Goal: Complete application form: Complete application form

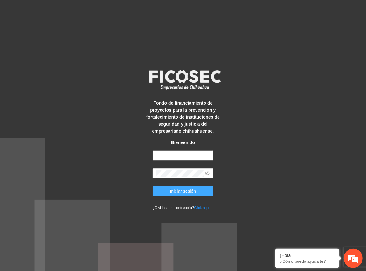
type input "**********"
click at [192, 194] on span "Iniciar sesión" at bounding box center [183, 191] width 26 height 7
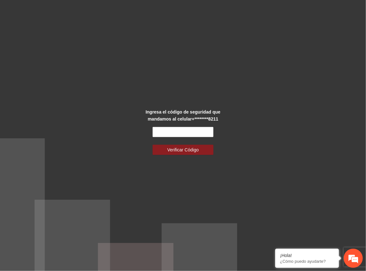
click at [18, 64] on div "Ingresa el código de seguridad que mandamos al celular +********8211 Verificar …" at bounding box center [183, 135] width 366 height 271
click at [165, 131] on input "text" at bounding box center [182, 132] width 61 height 10
click at [201, 134] on input "text" at bounding box center [182, 132] width 61 height 10
type input "******"
click at [152, 145] on button "Verificar Código" at bounding box center [182, 150] width 61 height 10
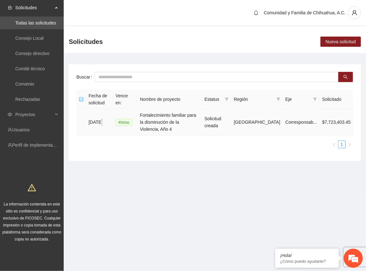
click at [101, 117] on td "[DATE]" at bounding box center [99, 122] width 27 height 26
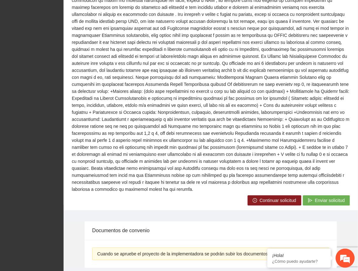
scroll to position [354, 0]
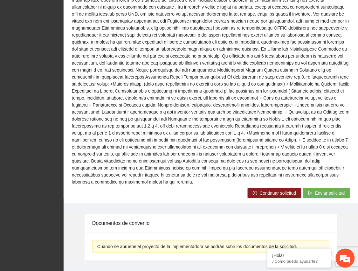
click at [264, 190] on span "Continuar solicitud" at bounding box center [278, 193] width 37 height 7
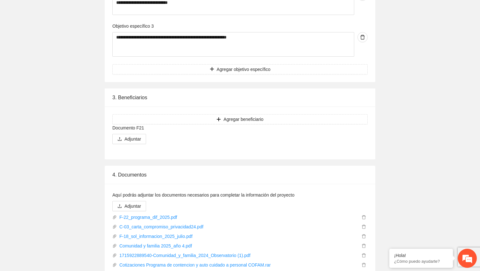
scroll to position [2546, 0]
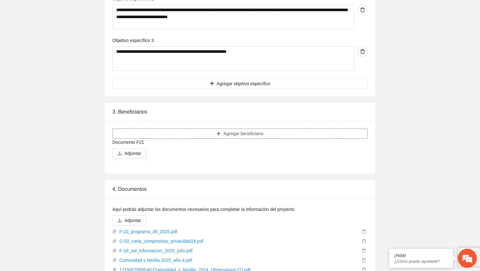
click at [219, 136] on icon "plus" at bounding box center [218, 133] width 4 height 4
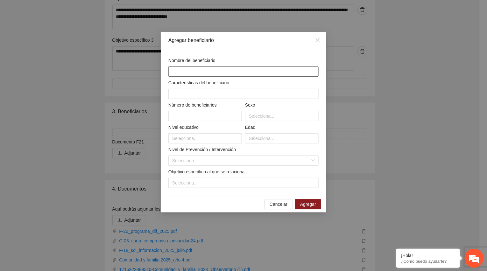
click at [206, 72] on input "text" at bounding box center [243, 72] width 150 height 10
click at [174, 72] on input "text" at bounding box center [243, 72] width 150 height 10
paste input "**********"
type input "**********"
click at [179, 94] on input "text" at bounding box center [243, 94] width 150 height 10
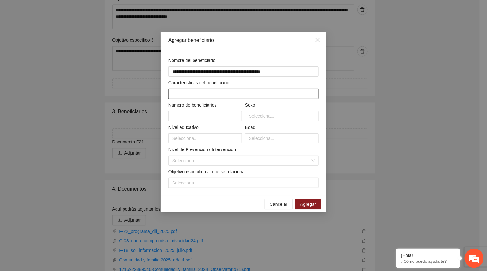
click at [187, 97] on input "text" at bounding box center [243, 94] width 150 height 10
click at [191, 116] on input "text" at bounding box center [205, 116] width 74 height 10
type input "**"
click at [207, 92] on input "text" at bounding box center [243, 94] width 150 height 10
click at [264, 120] on div at bounding box center [282, 116] width 70 height 8
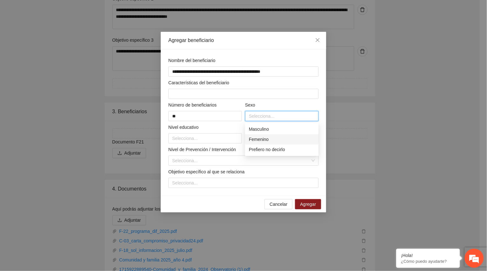
click at [264, 139] on div "Femenino" at bounding box center [282, 139] width 66 height 7
click at [206, 140] on div at bounding box center [205, 139] width 70 height 8
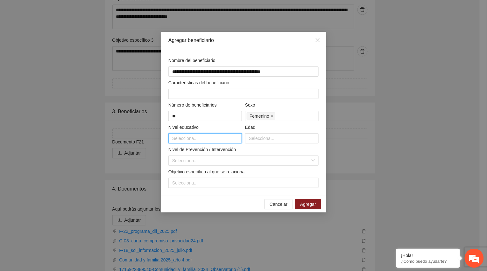
click at [189, 138] on div at bounding box center [205, 139] width 70 height 8
click at [188, 162] on div "Primaria" at bounding box center [205, 162] width 66 height 7
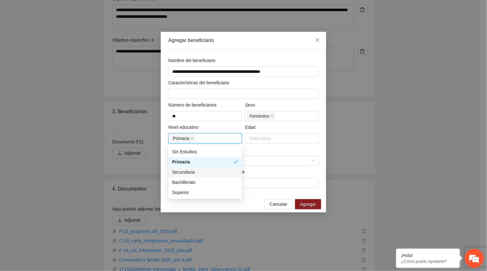
click at [195, 173] on div "Secundaria" at bounding box center [205, 172] width 66 height 7
click at [191, 181] on div "Bachillerato" at bounding box center [205, 182] width 66 height 7
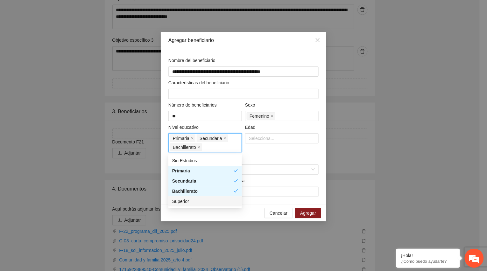
click at [189, 201] on div "Superior" at bounding box center [205, 201] width 66 height 7
click at [268, 141] on div at bounding box center [282, 139] width 70 height 8
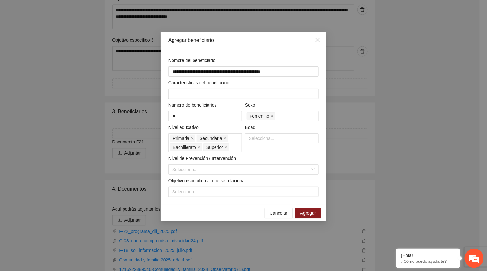
click at [214, 38] on div "Agregar beneficiario" at bounding box center [243, 40] width 150 height 7
click at [266, 139] on div at bounding box center [282, 139] width 70 height 8
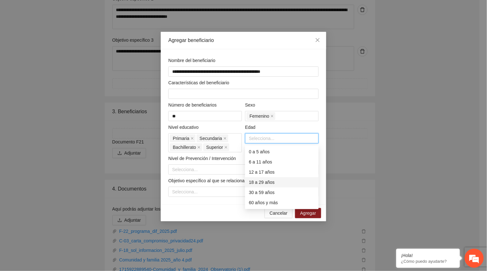
click at [265, 185] on div "18 a 29 años" at bounding box center [282, 182] width 66 height 7
click at [265, 193] on div "30 a 59 años" at bounding box center [282, 192] width 66 height 7
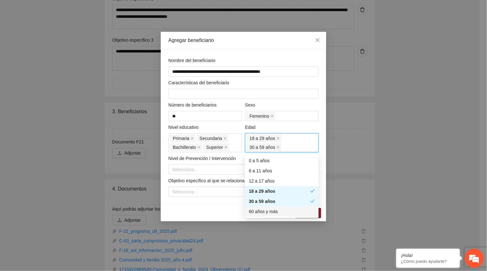
click at [263, 211] on div "60 años y más" at bounding box center [282, 211] width 66 height 7
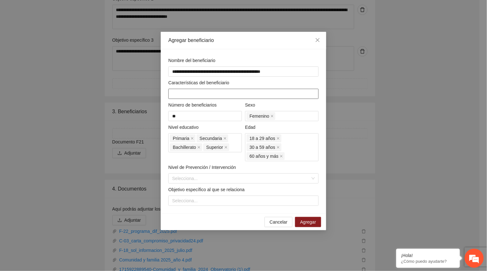
click at [248, 95] on input "text" at bounding box center [243, 94] width 150 height 10
click at [210, 95] on input "text" at bounding box center [243, 94] width 150 height 10
click at [193, 178] on input "search" at bounding box center [241, 179] width 138 height 10
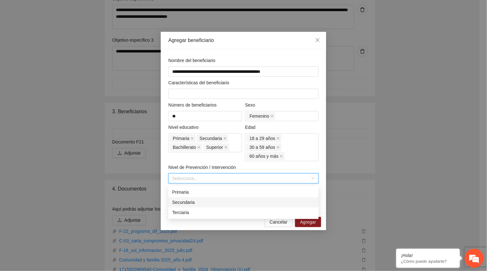
click at [186, 201] on div "Secundaria" at bounding box center [243, 202] width 143 height 7
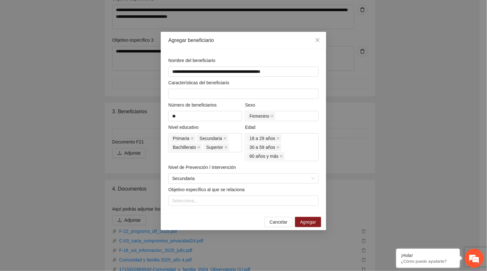
click at [183, 192] on label "Objetivo específico al que se relaciona" at bounding box center [206, 189] width 76 height 7
click at [182, 206] on div "Selecciona..." at bounding box center [243, 201] width 150 height 10
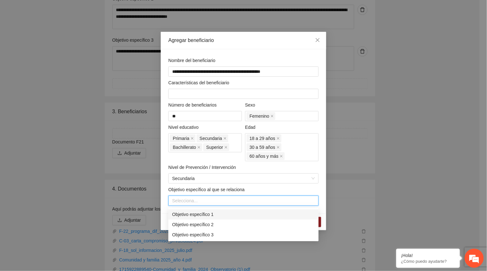
click at [188, 214] on div "Objetivo específico 1" at bounding box center [243, 214] width 143 height 7
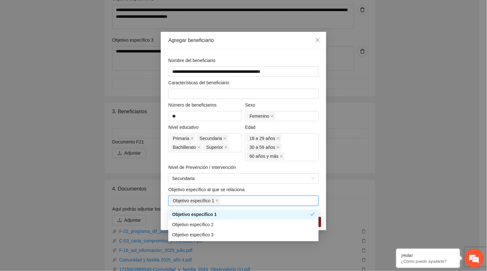
click at [272, 187] on div "Objetivo específico al que se relaciona" at bounding box center [243, 191] width 150 height 10
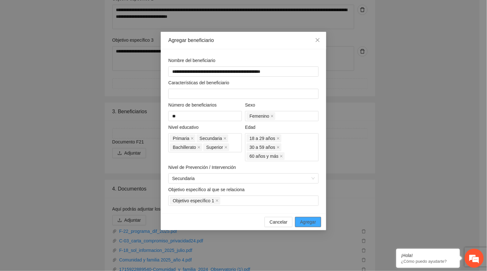
click at [307, 223] on span "Agregar" at bounding box center [308, 222] width 16 height 7
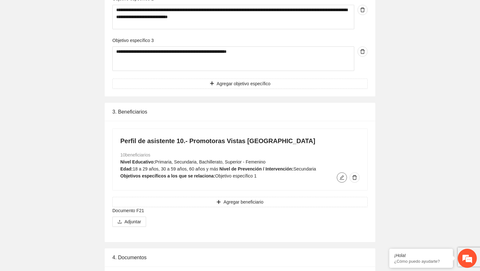
click at [341, 179] on icon "edit" at bounding box center [342, 177] width 4 height 4
type input "**********"
type input "**"
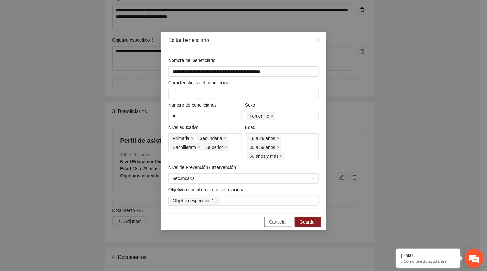
click at [280, 221] on span "Cancelar" at bounding box center [278, 222] width 18 height 7
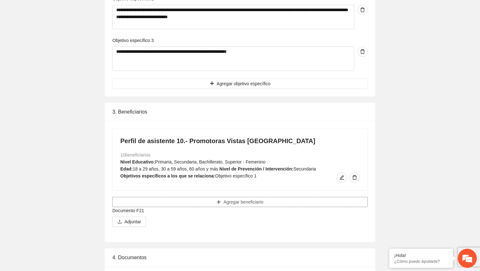
click at [262, 200] on span "Agregar beneficiario" at bounding box center [243, 202] width 40 height 7
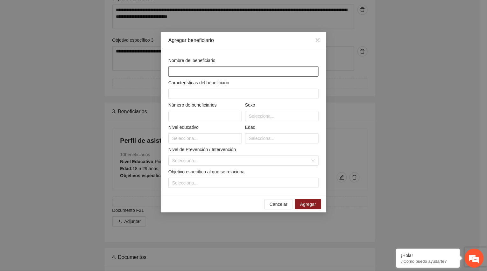
click at [191, 73] on input "text" at bounding box center [243, 72] width 150 height 10
click at [173, 71] on input "text" at bounding box center [243, 72] width 150 height 10
paste input "**********"
type input "**********"
click at [181, 120] on input "text" at bounding box center [205, 116] width 74 height 10
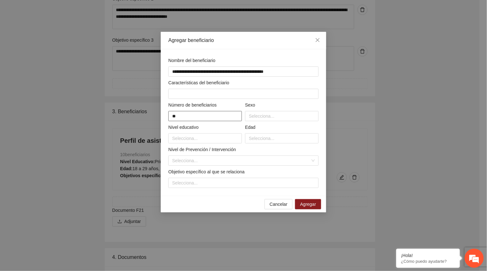
click at [179, 114] on input "**" at bounding box center [205, 116] width 74 height 10
type input "*"
click at [271, 121] on div "Selecciona..." at bounding box center [282, 116] width 74 height 10
type input "*"
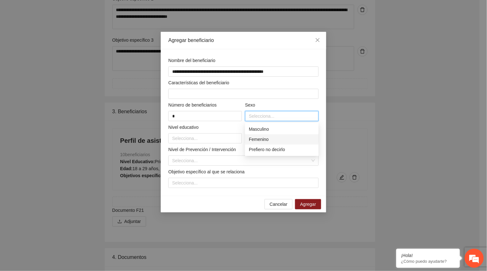
click at [268, 143] on div "Femenino" at bounding box center [282, 139] width 66 height 7
click at [187, 141] on div at bounding box center [205, 139] width 70 height 8
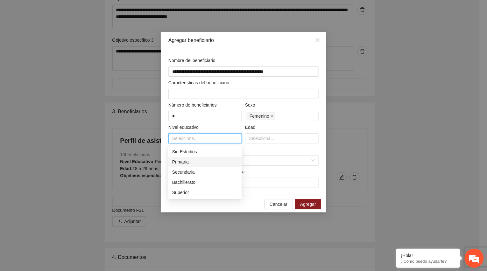
click at [185, 166] on div "Primaria" at bounding box center [205, 162] width 74 height 10
click at [185, 174] on div "Secundaria" at bounding box center [205, 172] width 66 height 7
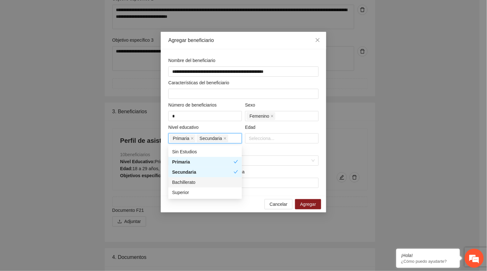
click at [185, 184] on div "Bachillerato" at bounding box center [205, 182] width 66 height 7
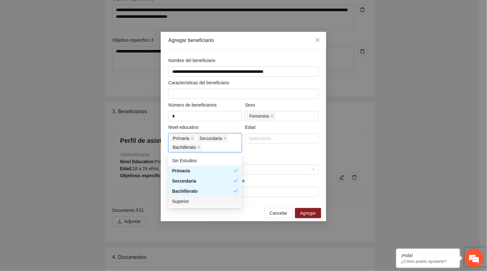
click at [185, 201] on div "Superior" at bounding box center [205, 201] width 66 height 7
click at [263, 139] on div at bounding box center [282, 139] width 70 height 8
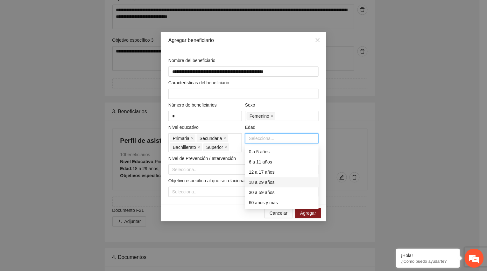
click at [263, 185] on div "18 a 29 años" at bounding box center [282, 182] width 66 height 7
click at [263, 194] on div "30 a 59 años" at bounding box center [282, 192] width 66 height 7
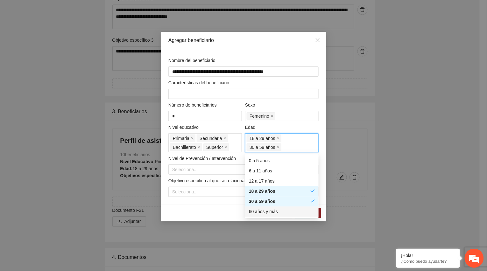
click at [263, 208] on div "60 años y más" at bounding box center [282, 211] width 66 height 7
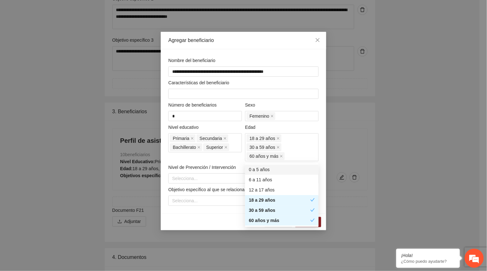
click at [294, 101] on div "**********" at bounding box center [243, 131] width 153 height 149
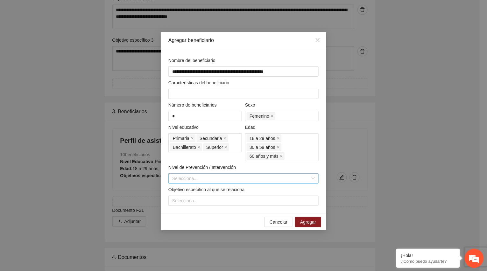
click at [185, 178] on input "search" at bounding box center [241, 179] width 138 height 10
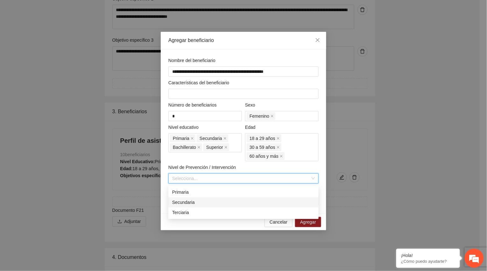
click at [184, 201] on div "Secundaria" at bounding box center [243, 202] width 143 height 7
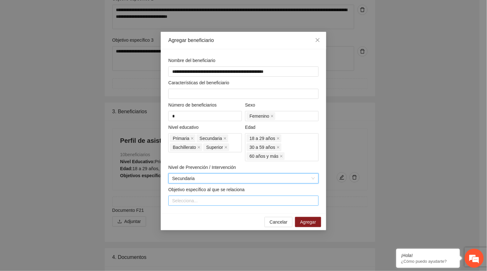
click at [184, 204] on div at bounding box center [243, 201] width 147 height 8
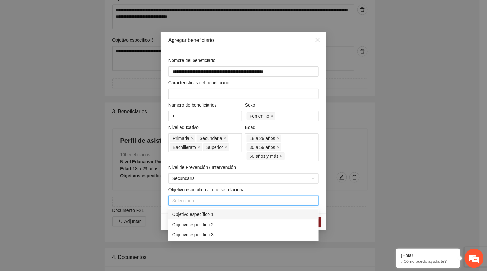
click at [185, 216] on div "Objetivo específico 1" at bounding box center [243, 214] width 143 height 7
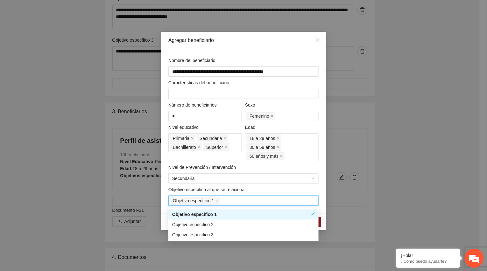
click at [265, 189] on div "Objetivo específico al que se relaciona" at bounding box center [243, 191] width 150 height 10
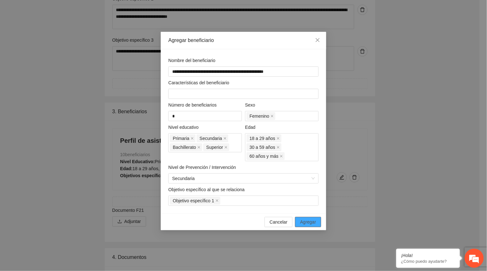
click at [311, 222] on span "Agregar" at bounding box center [308, 222] width 16 height 7
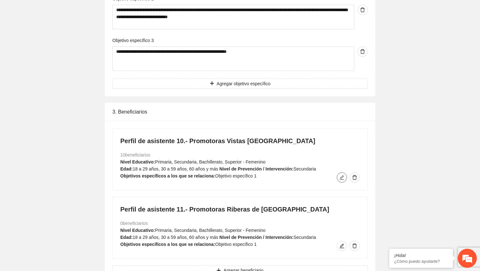
click at [343, 177] on icon "edit" at bounding box center [341, 177] width 5 height 5
type input "**********"
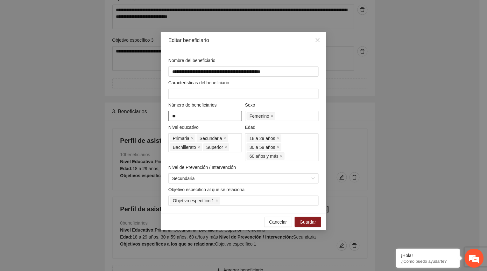
drag, startPoint x: 181, startPoint y: 114, endPoint x: 118, endPoint y: 106, distance: 63.6
click at [118, 106] on div "**********" at bounding box center [243, 135] width 487 height 271
type input "*"
click at [302, 223] on span "Guardar" at bounding box center [308, 222] width 16 height 7
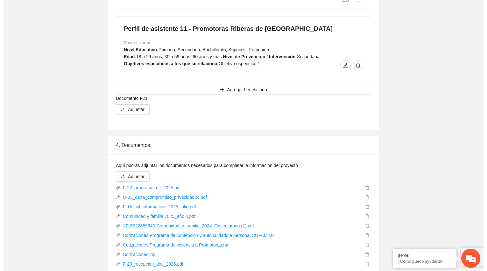
scroll to position [2731, 0]
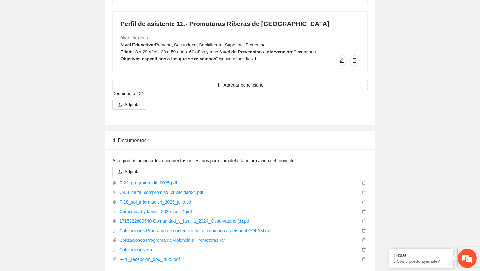
click at [244, 88] on span "Agregar beneficiario" at bounding box center [243, 84] width 40 height 7
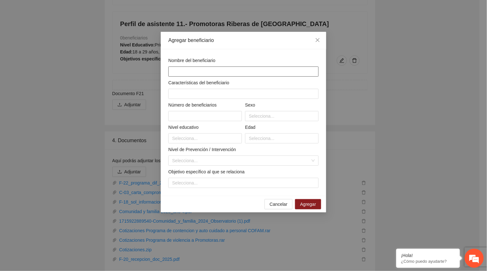
click at [222, 72] on input "text" at bounding box center [243, 72] width 150 height 10
paste input "**********"
type input "**********"
click at [206, 120] on input "text" at bounding box center [205, 116] width 74 height 10
click at [263, 115] on div at bounding box center [282, 116] width 70 height 8
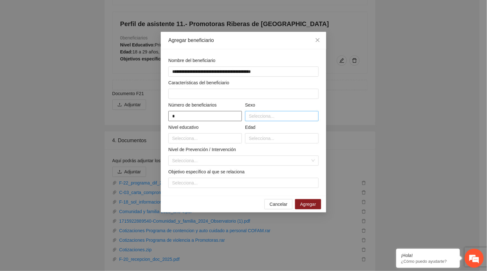
type input "*"
click at [269, 138] on div "Femenino" at bounding box center [282, 139] width 66 height 7
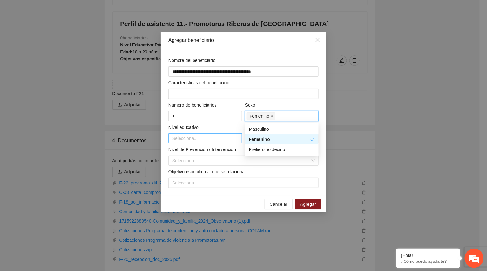
click at [192, 141] on div at bounding box center [205, 139] width 70 height 8
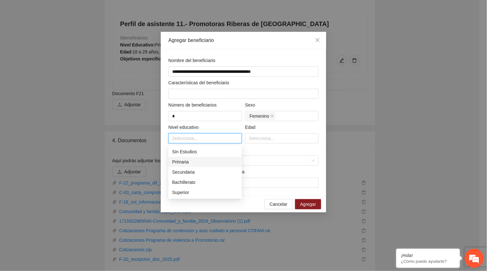
click at [182, 165] on div "Primaria" at bounding box center [205, 162] width 66 height 7
click at [182, 170] on div "Secundaria" at bounding box center [205, 172] width 66 height 7
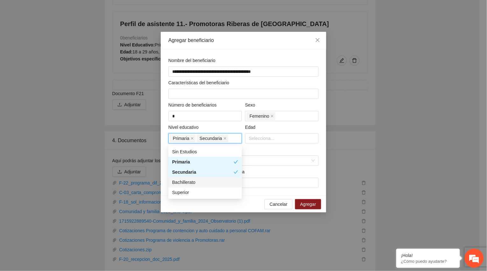
click at [182, 183] on div "Bachillerato" at bounding box center [205, 182] width 66 height 7
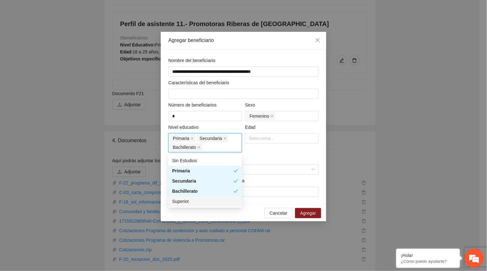
click at [182, 199] on div "Superior" at bounding box center [205, 201] width 66 height 7
click at [263, 139] on div at bounding box center [282, 139] width 70 height 8
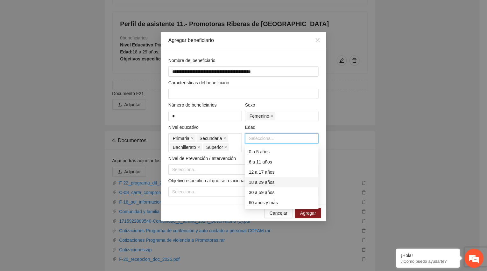
click at [264, 183] on div "18 a 29 años" at bounding box center [282, 182] width 66 height 7
click at [264, 194] on div "30 a 59 años" at bounding box center [282, 192] width 66 height 7
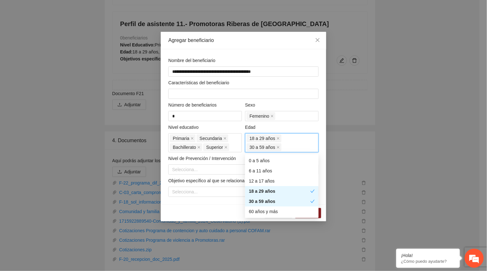
click at [263, 202] on div "30 a 59 años" at bounding box center [279, 201] width 61 height 7
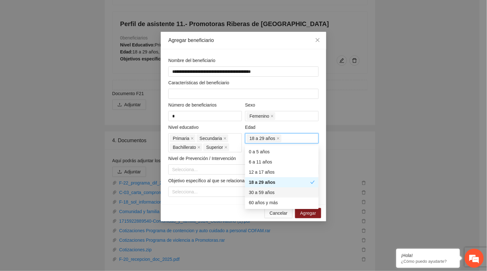
click at [263, 192] on div "30 a 59 años" at bounding box center [282, 192] width 66 height 7
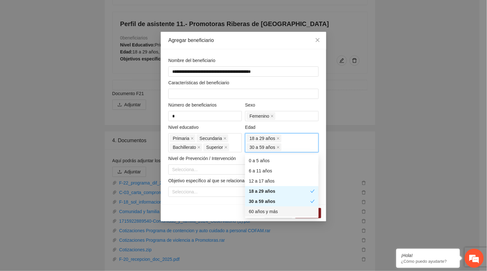
click at [262, 211] on div "60 años y más" at bounding box center [282, 211] width 66 height 7
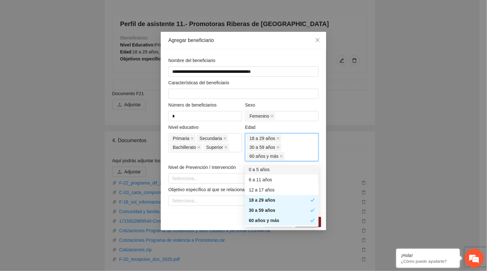
click at [307, 82] on div "Características del beneficiario" at bounding box center [243, 84] width 150 height 10
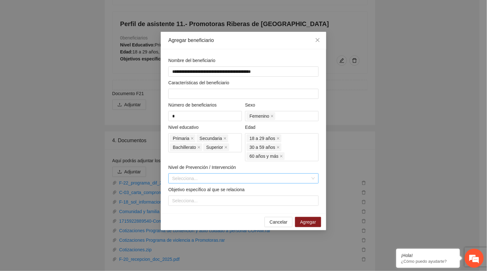
click at [241, 179] on input "search" at bounding box center [241, 179] width 138 height 10
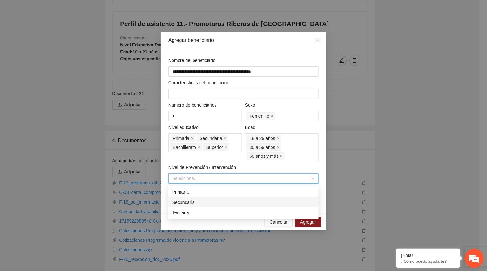
click at [203, 201] on div "Secundaria" at bounding box center [243, 202] width 143 height 7
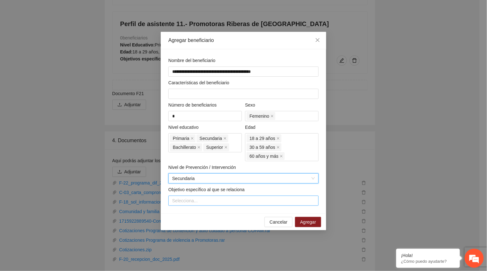
click at [199, 200] on div at bounding box center [243, 201] width 147 height 8
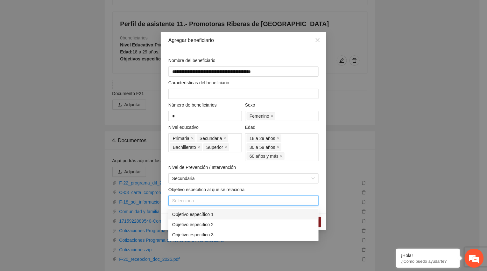
click at [199, 215] on div "Objetivo específico 1" at bounding box center [243, 214] width 143 height 7
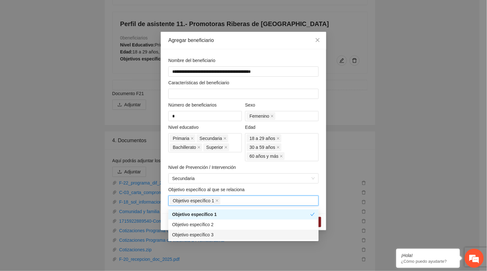
click at [325, 184] on div "**********" at bounding box center [244, 131] width 166 height 164
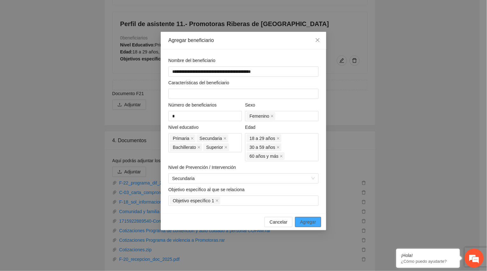
click at [312, 223] on span "Agregar" at bounding box center [308, 222] width 16 height 7
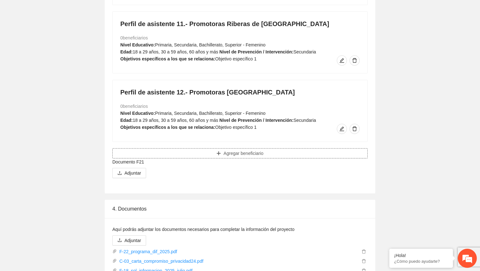
click at [180, 154] on button "Agregar beneficiario" at bounding box center [239, 153] width 255 height 10
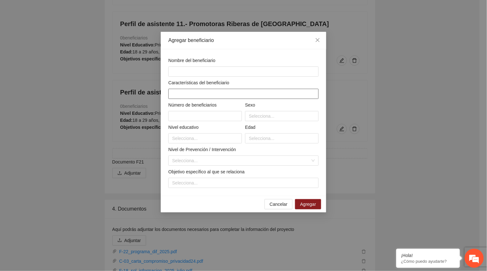
click at [182, 92] on input "text" at bounding box center [243, 94] width 150 height 10
type input "****"
click at [231, 83] on div "Características del beneficiario" at bounding box center [243, 84] width 150 height 10
drag, startPoint x: 189, startPoint y: 95, endPoint x: 158, endPoint y: 92, distance: 31.1
click at [158, 92] on div "Agregar beneficiario Nombre del beneficiario Características del beneficiario *…" at bounding box center [243, 135] width 487 height 271
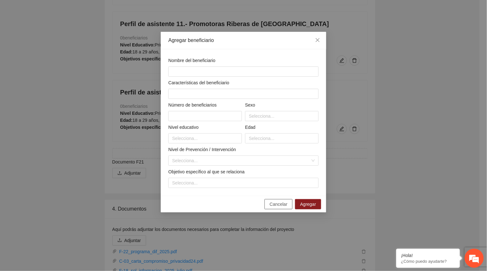
click at [286, 205] on span "Cancelar" at bounding box center [279, 204] width 18 height 7
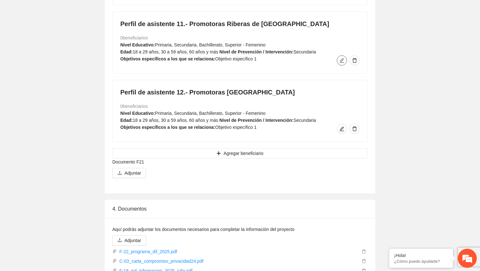
click at [343, 61] on icon "edit" at bounding box center [341, 60] width 5 height 5
type input "**********"
type input "*"
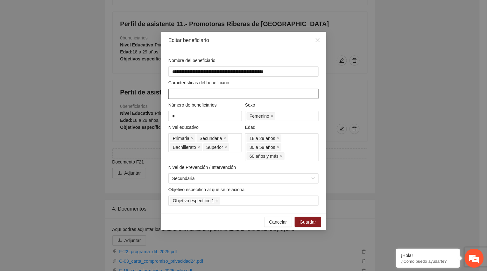
click at [186, 98] on input "text" at bounding box center [243, 94] width 150 height 10
paste input "**********"
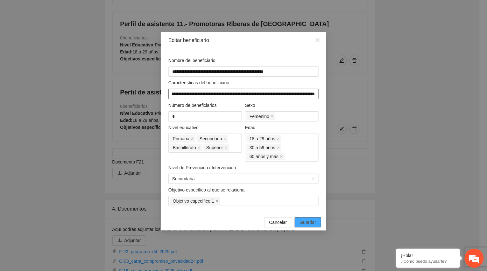
type input "**********"
click at [307, 223] on span "Guardar" at bounding box center [308, 222] width 16 height 7
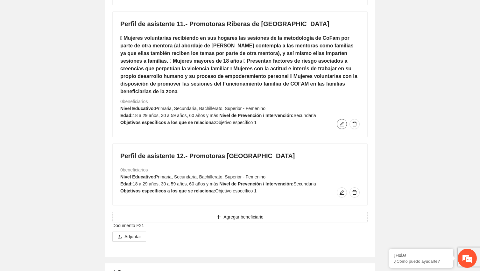
click at [343, 122] on icon "edit" at bounding box center [341, 124] width 5 height 5
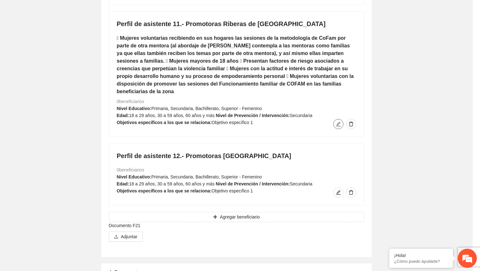
type input "**********"
type input "*"
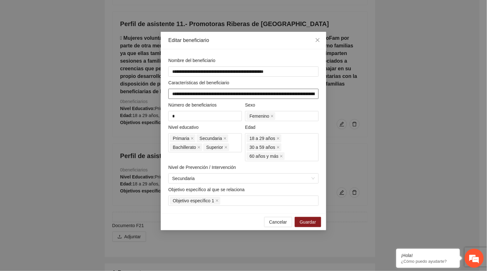
click at [246, 93] on input "**********" at bounding box center [243, 94] width 150 height 10
click at [309, 222] on span "Guardar" at bounding box center [308, 222] width 16 height 7
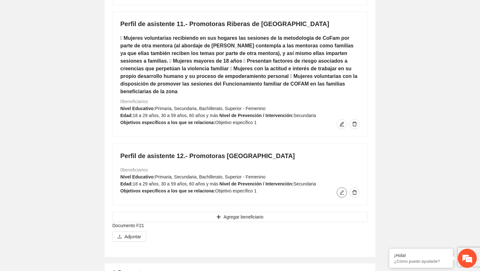
click at [342, 190] on icon "edit" at bounding box center [341, 192] width 5 height 5
type input "**********"
type input "*"
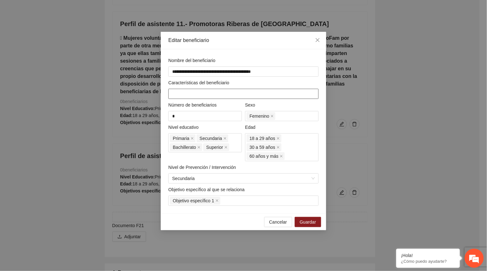
click at [217, 95] on input "text" at bounding box center [243, 94] width 150 height 10
paste input "**********"
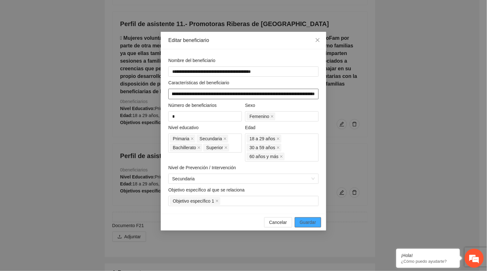
type input "**********"
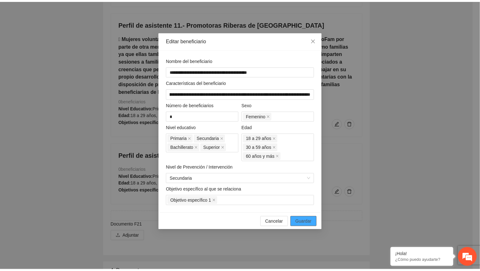
scroll to position [0, 0]
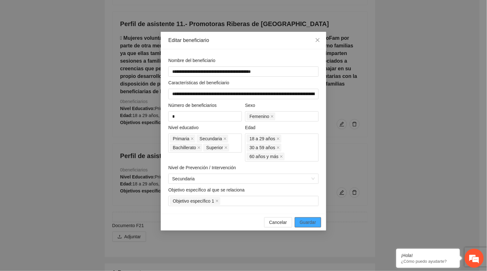
click at [311, 222] on span "Guardar" at bounding box center [308, 222] width 16 height 7
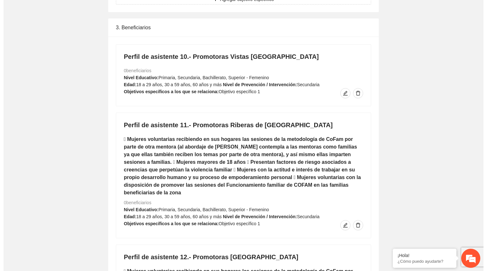
scroll to position [2625, 0]
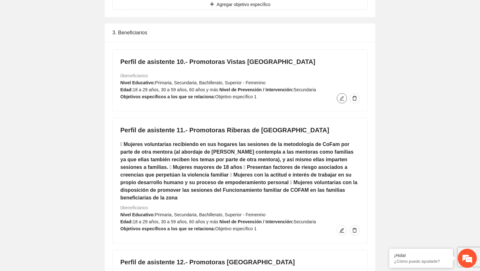
click at [342, 101] on icon "edit" at bounding box center [341, 98] width 5 height 5
type input "**********"
type input "*"
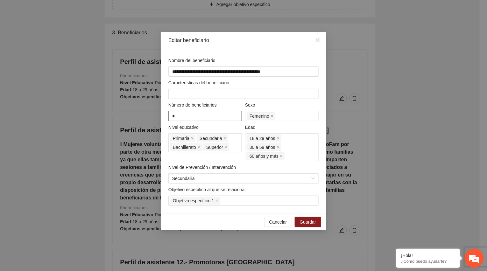
click at [207, 117] on input "*" at bounding box center [205, 116] width 74 height 10
click at [203, 94] on input "text" at bounding box center [243, 94] width 150 height 10
paste input "**********"
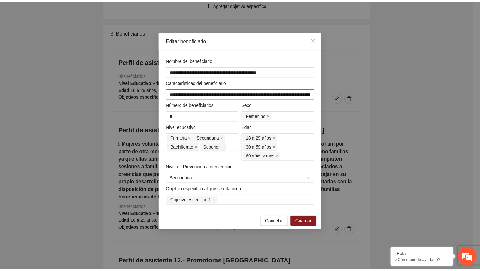
scroll to position [0, 1222]
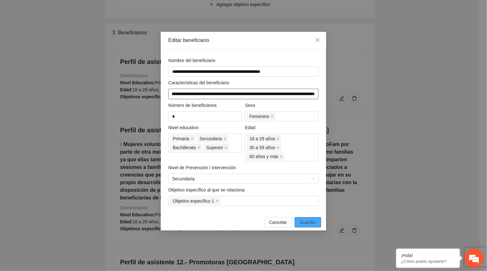
type input "**********"
click at [306, 224] on span "Guardar" at bounding box center [308, 222] width 16 height 7
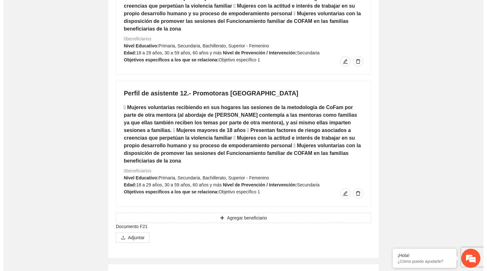
scroll to position [2863, 0]
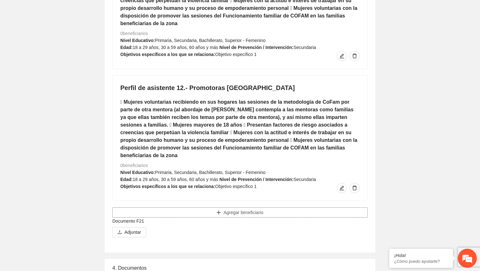
click at [166, 208] on button "Agregar beneficiario" at bounding box center [239, 213] width 255 height 10
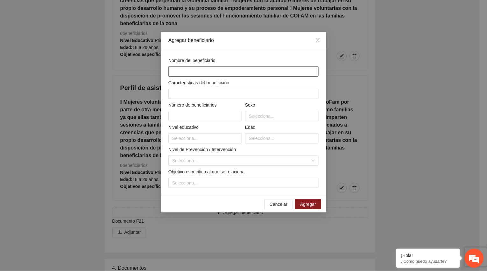
click at [197, 72] on input "text" at bounding box center [243, 72] width 150 height 10
paste input "**********"
type input "**********"
click at [209, 93] on input "text" at bounding box center [243, 94] width 150 height 10
click at [181, 93] on input "text" at bounding box center [243, 94] width 150 height 10
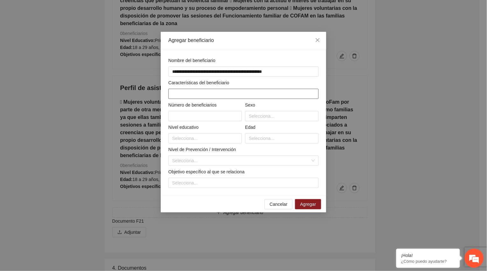
paste input "**********"
type input "**********"
click at [190, 120] on input "text" at bounding box center [205, 116] width 74 height 10
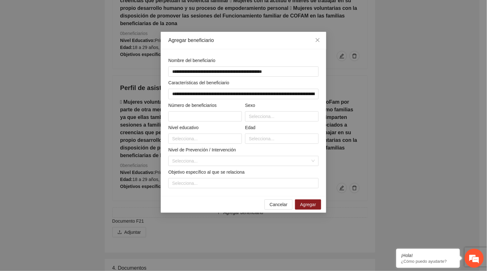
click at [193, 111] on div "Número de beneficiarios" at bounding box center [205, 107] width 74 height 10
click at [193, 117] on input "text" at bounding box center [205, 116] width 74 height 10
click at [265, 121] on div "Selecciona..." at bounding box center [282, 116] width 74 height 10
type input "**"
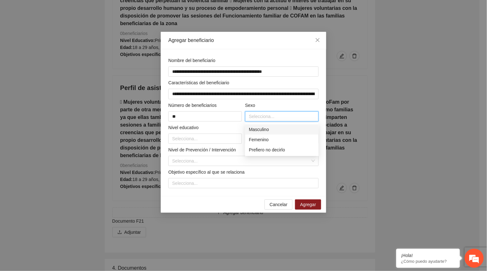
click at [263, 128] on div "Masculino" at bounding box center [282, 129] width 66 height 7
click at [263, 138] on div "Femenino" at bounding box center [282, 139] width 66 height 7
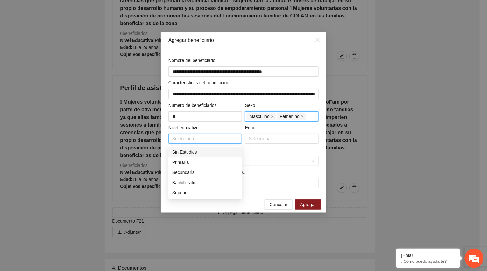
click at [199, 138] on div at bounding box center [205, 139] width 70 height 8
click at [187, 163] on div "Primaria" at bounding box center [205, 162] width 66 height 7
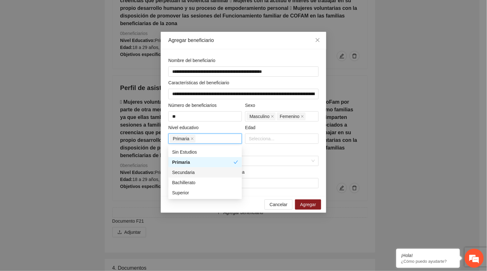
click at [187, 172] on div "Secundaria" at bounding box center [205, 172] width 66 height 7
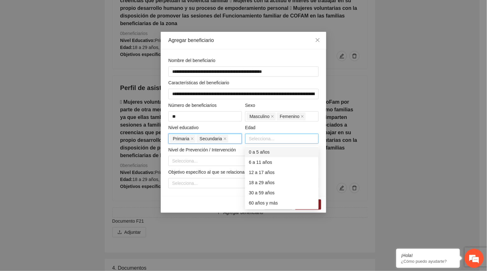
click at [261, 138] on div at bounding box center [282, 139] width 70 height 8
click at [260, 153] on div "0 a 5 años" at bounding box center [282, 152] width 66 height 7
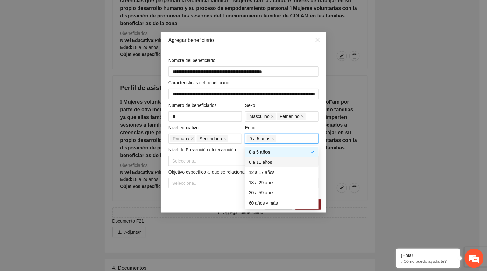
click at [260, 163] on div "6 a 11 años" at bounding box center [282, 162] width 66 height 7
click at [260, 170] on div "12 a 17 años" at bounding box center [282, 172] width 66 height 7
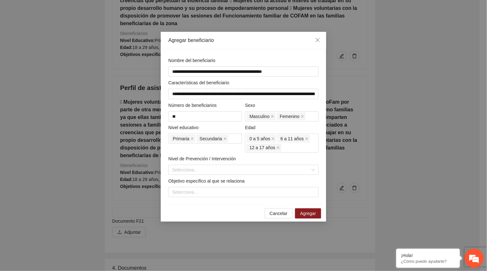
click at [195, 49] on div "**********" at bounding box center [244, 127] width 166 height 156
click at [190, 210] on div "Cancelar Agregar" at bounding box center [244, 213] width 166 height 17
click at [224, 170] on input "search" at bounding box center [241, 170] width 138 height 10
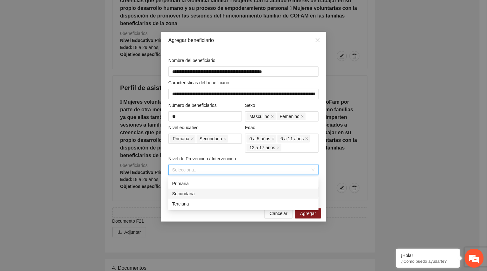
click at [215, 193] on div "Secundaria" at bounding box center [243, 193] width 143 height 7
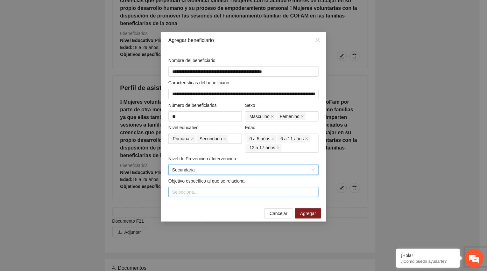
click at [218, 197] on div "Selecciona..." at bounding box center [243, 192] width 150 height 10
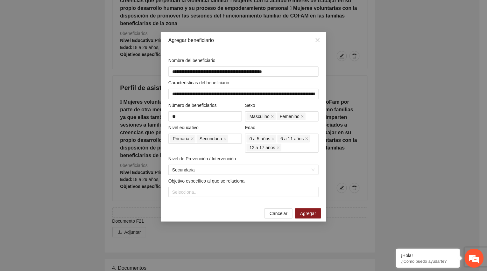
click at [207, 206] on div "Cancelar Agregar" at bounding box center [244, 213] width 166 height 17
click at [221, 188] on div "Selecciona..." at bounding box center [243, 192] width 150 height 10
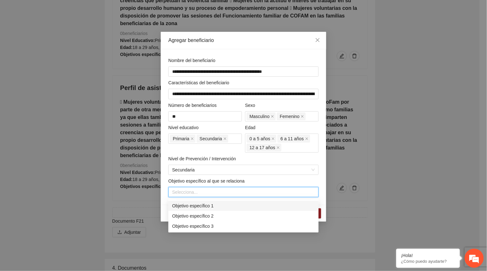
click at [216, 205] on div "Objetivo específico 1" at bounding box center [243, 205] width 143 height 7
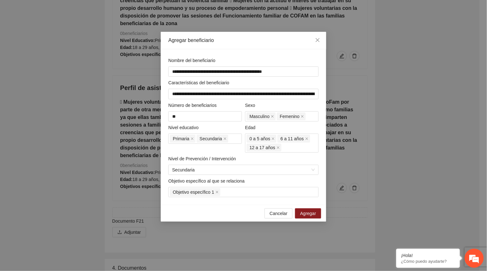
click at [298, 181] on div "Objetivo específico al que se relaciona" at bounding box center [243, 183] width 150 height 10
click at [316, 213] on span "Agregar" at bounding box center [308, 213] width 16 height 7
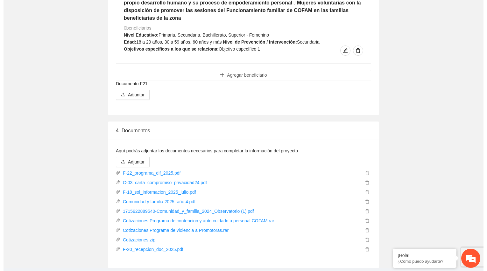
scroll to position [3052, 0]
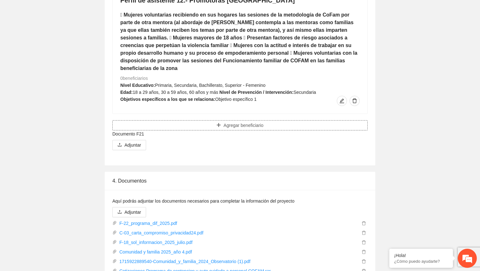
click at [270, 120] on button "Agregar beneficiario" at bounding box center [239, 125] width 255 height 10
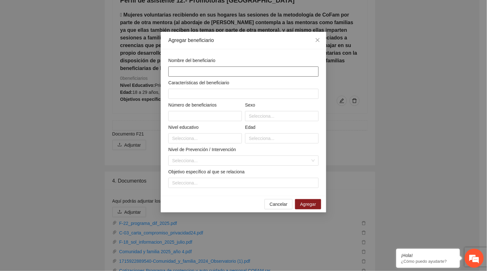
click at [182, 69] on input "text" at bounding box center [243, 72] width 150 height 10
paste input "**********"
type input "**********"
click at [187, 89] on input "text" at bounding box center [243, 94] width 150 height 10
click at [218, 97] on input "text" at bounding box center [243, 94] width 150 height 10
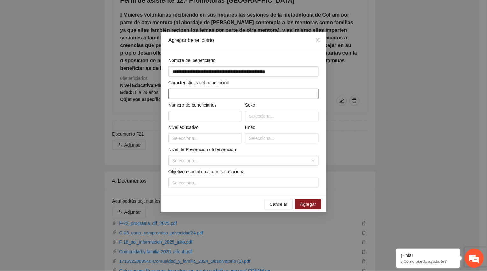
paste input "**********"
type input "**********"
click at [212, 116] on input "text" at bounding box center [205, 116] width 74 height 10
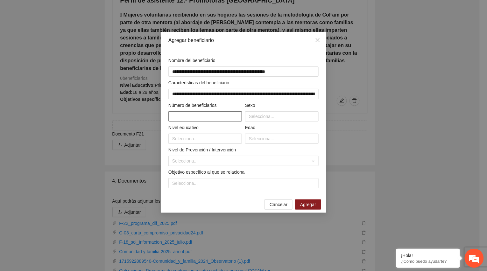
click at [188, 117] on input "text" at bounding box center [205, 116] width 74 height 10
type input "**"
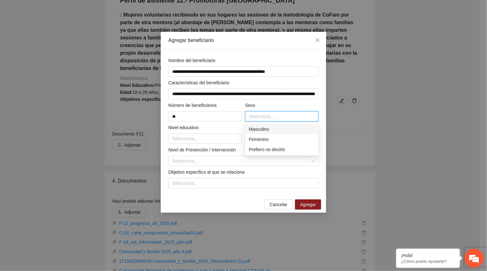
click at [255, 121] on div "Selecciona..." at bounding box center [282, 116] width 74 height 10
click at [260, 132] on div "Masculino" at bounding box center [282, 129] width 66 height 7
click at [260, 137] on div "Femenino" at bounding box center [282, 139] width 66 height 7
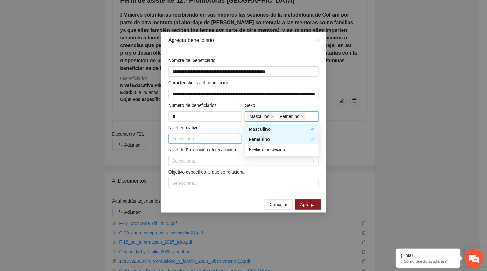
click at [212, 143] on div at bounding box center [205, 139] width 70 height 8
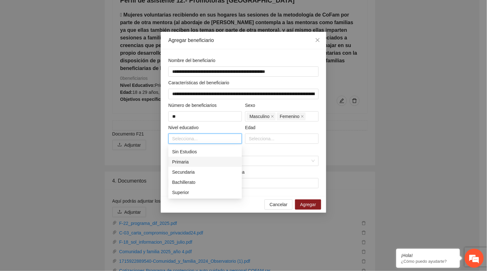
click at [196, 160] on div "Primaria" at bounding box center [205, 162] width 66 height 7
click at [193, 172] on div "Secundaria" at bounding box center [205, 172] width 66 height 7
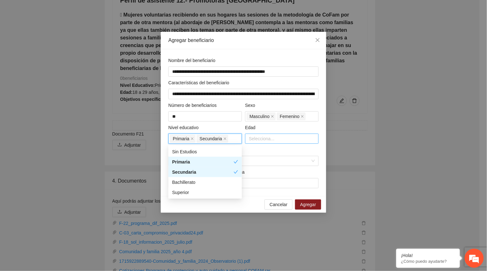
click at [279, 140] on div at bounding box center [282, 139] width 70 height 8
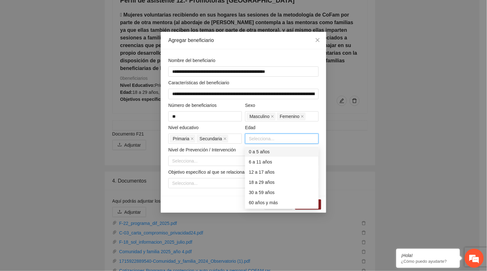
click at [269, 152] on div "0 a 5 años" at bounding box center [282, 151] width 66 height 7
click at [268, 159] on div "6 a 11 años" at bounding box center [282, 162] width 66 height 7
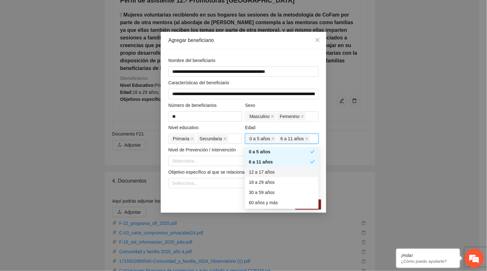
click at [267, 173] on div "12 a 17 años" at bounding box center [282, 172] width 66 height 7
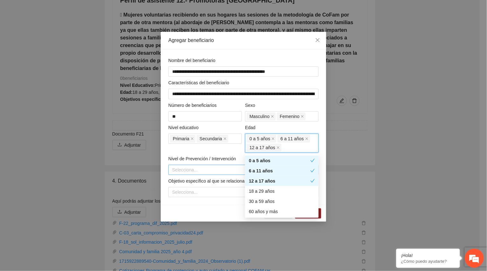
click at [197, 172] on input "search" at bounding box center [241, 170] width 138 height 10
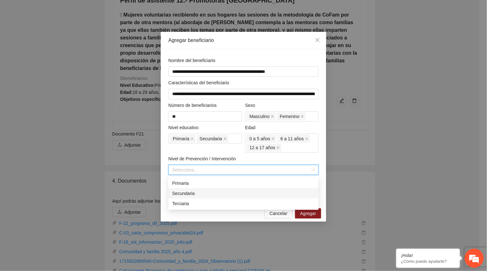
click at [197, 194] on div "Secundaria" at bounding box center [243, 193] width 143 height 7
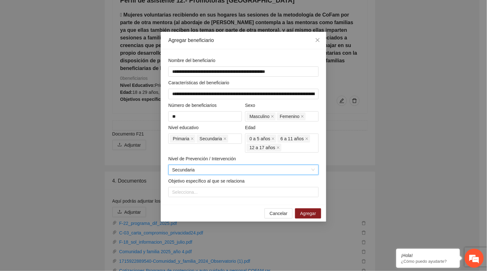
click at [197, 194] on div at bounding box center [243, 192] width 147 height 8
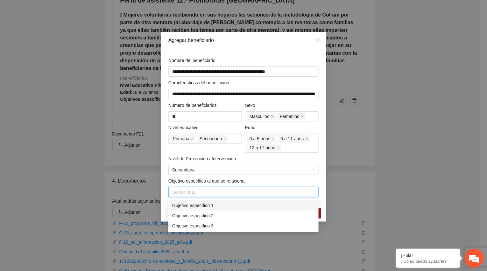
click at [198, 206] on div "Objetivo específico 1" at bounding box center [243, 205] width 143 height 7
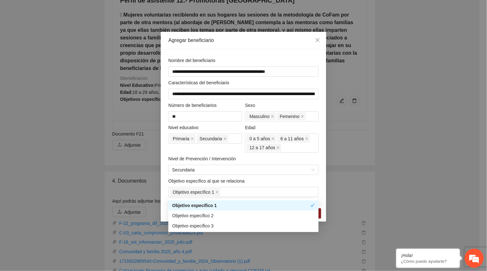
click at [317, 181] on div "Objetivo específico al que se relaciona" at bounding box center [243, 183] width 150 height 10
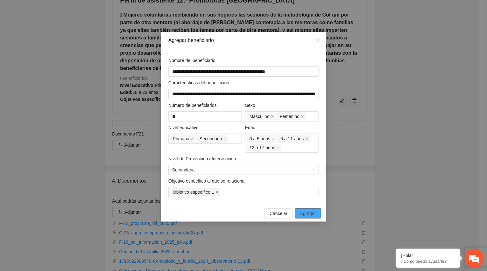
click at [316, 217] on span "Agregar" at bounding box center [308, 213] width 16 height 7
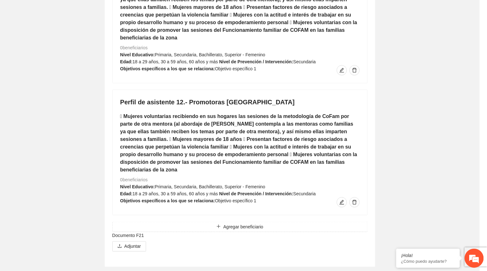
scroll to position [3029, 0]
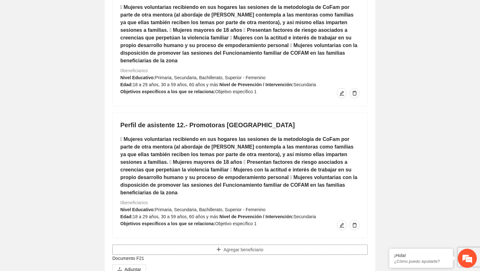
click at [185, 245] on button "Agregar beneficiario" at bounding box center [239, 250] width 255 height 10
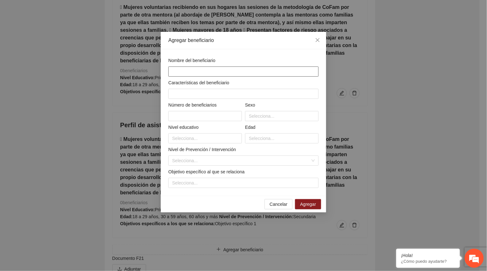
click at [183, 72] on input "text" at bounding box center [243, 72] width 150 height 10
paste input "**********"
type input "**********"
click at [186, 93] on input "text" at bounding box center [243, 94] width 150 height 10
click at [180, 95] on input "text" at bounding box center [243, 94] width 150 height 10
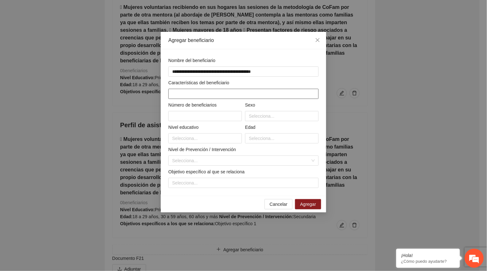
paste input "**********"
type input "**********"
click at [190, 116] on input "text" at bounding box center [205, 116] width 74 height 10
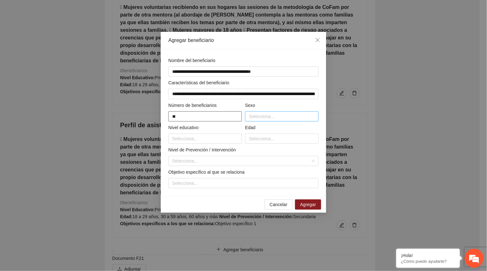
click at [269, 120] on div at bounding box center [282, 117] width 70 height 8
type input "**"
click at [269, 129] on div "Masculino" at bounding box center [282, 129] width 66 height 7
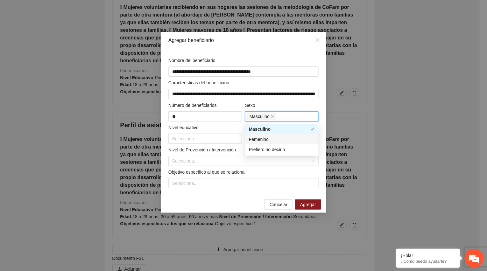
click at [268, 139] on div "Femenino" at bounding box center [282, 139] width 66 height 7
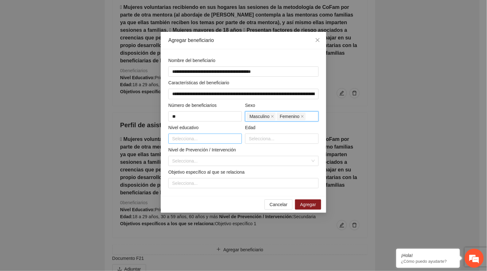
click at [210, 139] on div at bounding box center [205, 139] width 70 height 8
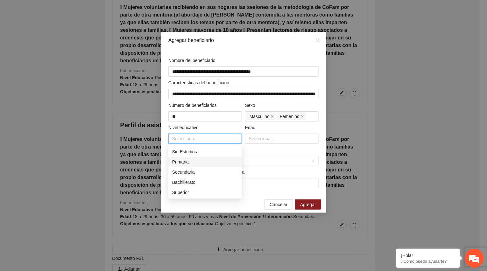
click at [195, 162] on div "Primaria" at bounding box center [205, 162] width 66 height 7
click at [195, 169] on div "Secundaria" at bounding box center [205, 172] width 66 height 7
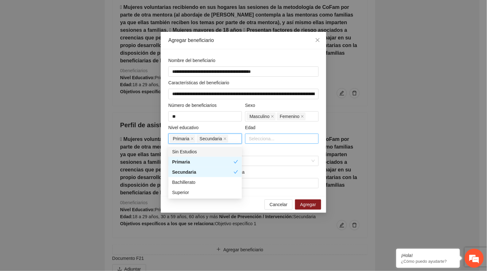
click at [262, 138] on div at bounding box center [282, 139] width 70 height 8
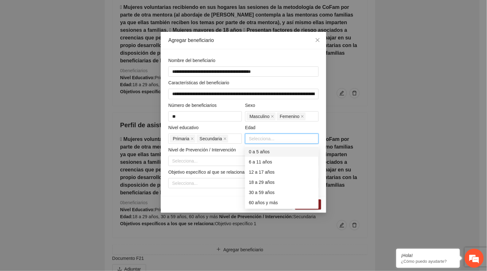
click at [266, 152] on div "0 a 5 años" at bounding box center [282, 151] width 66 height 7
click at [265, 164] on div "6 a 11 años" at bounding box center [282, 162] width 66 height 7
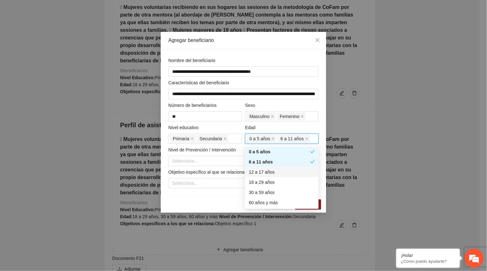
click at [271, 172] on div "12 a 17 años" at bounding box center [282, 172] width 66 height 7
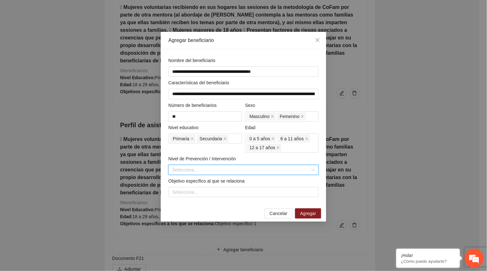
click at [215, 168] on input "search" at bounding box center [241, 170] width 138 height 10
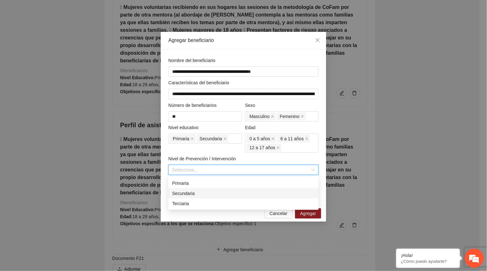
click at [188, 192] on div "Secundaria" at bounding box center [243, 193] width 143 height 7
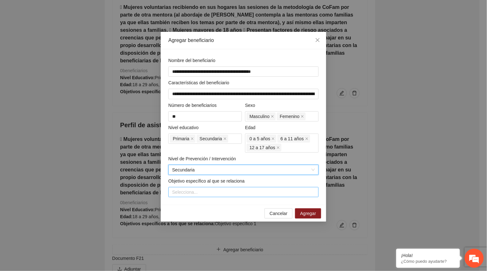
click at [188, 193] on div at bounding box center [243, 192] width 147 height 8
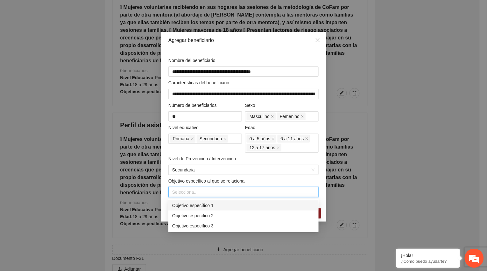
click at [194, 204] on div "Objetivo específico 1" at bounding box center [243, 205] width 143 height 7
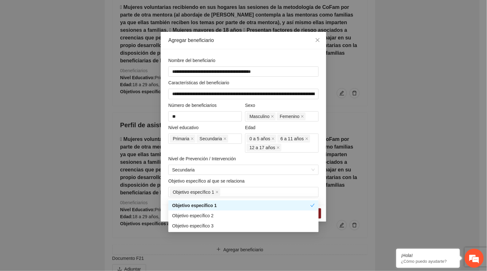
click at [320, 159] on div "Nivel de Prevención / Intervención Secundaria" at bounding box center [243, 165] width 153 height 20
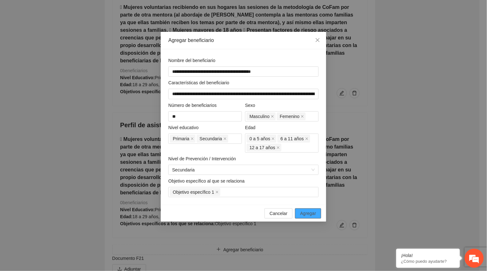
click at [316, 215] on button "Agregar" at bounding box center [308, 213] width 26 height 10
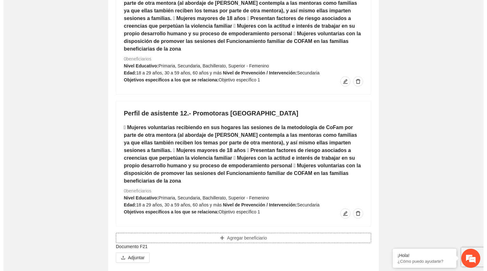
scroll to position [3160, 0]
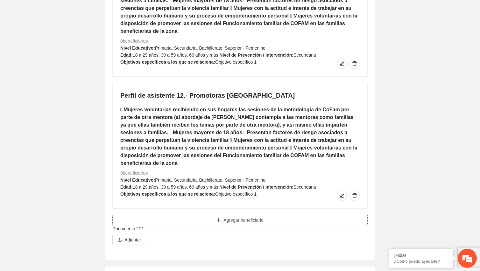
click at [317, 215] on button "Agregar beneficiario" at bounding box center [239, 220] width 255 height 10
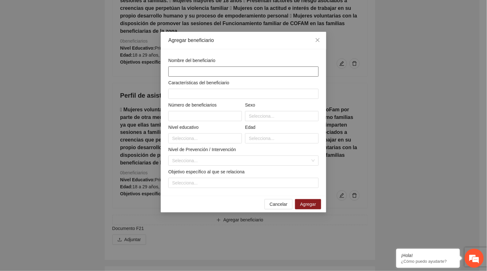
click at [190, 73] on input "text" at bounding box center [243, 72] width 150 height 10
paste input "**********"
type input "**********"
click at [190, 95] on input "text" at bounding box center [243, 94] width 150 height 10
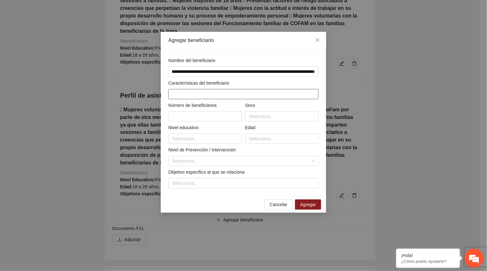
scroll to position [0, 0]
click at [187, 88] on div "Características del beneficiario" at bounding box center [243, 85] width 150 height 10
click at [187, 95] on input "text" at bounding box center [243, 94] width 150 height 10
paste input "**********"
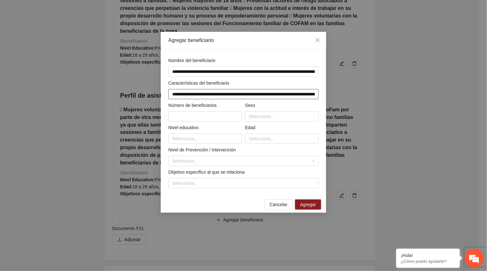
scroll to position [0, 787]
type input "**********"
click at [205, 117] on input "text" at bounding box center [205, 116] width 74 height 10
click at [258, 119] on div at bounding box center [282, 117] width 70 height 8
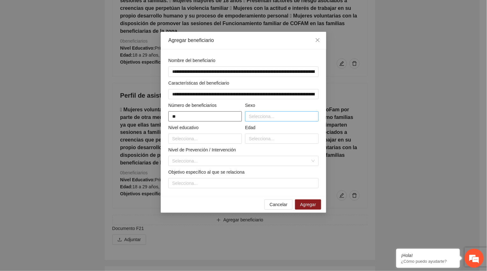
type input "**"
click at [259, 128] on div "Masculino" at bounding box center [282, 129] width 66 height 7
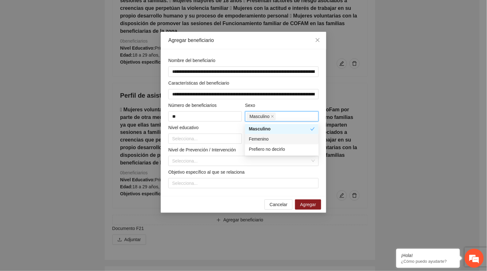
click at [259, 137] on div "Femenino" at bounding box center [282, 139] width 66 height 7
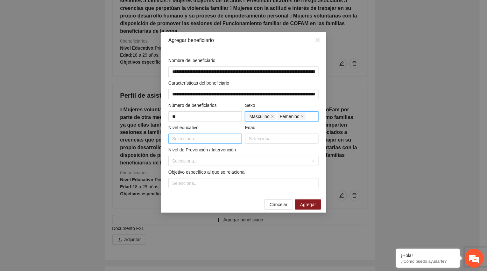
click at [217, 138] on div at bounding box center [205, 139] width 70 height 8
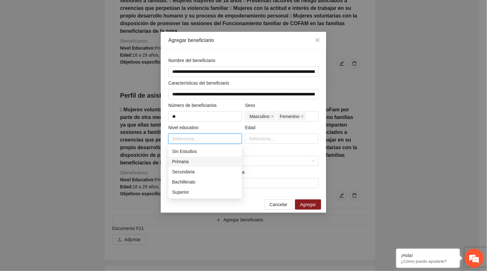
click at [184, 162] on div "Primaria" at bounding box center [205, 162] width 66 height 7
click at [184, 170] on div "Secundaria" at bounding box center [205, 172] width 66 height 7
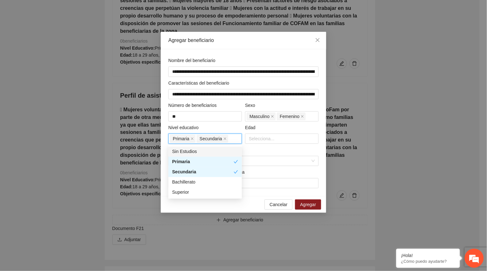
click at [186, 150] on div "Sin Estudios" at bounding box center [205, 151] width 66 height 7
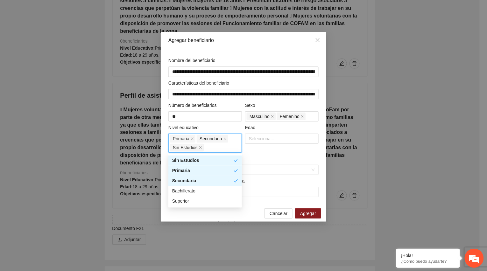
click at [301, 151] on div "Edad Selecciona..." at bounding box center [282, 138] width 77 height 29
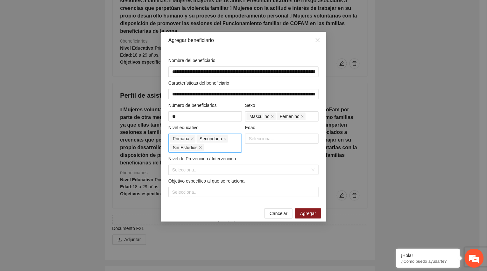
click at [208, 149] on div "Primaria Secundaria Sin Estudios" at bounding box center [205, 143] width 70 height 18
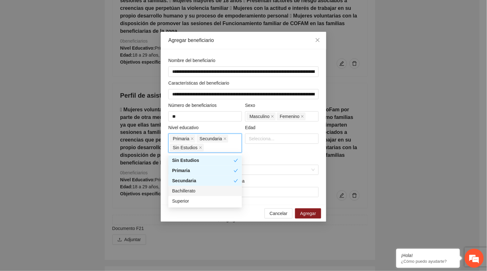
click at [195, 190] on div "Bachillerato" at bounding box center [205, 191] width 66 height 7
click at [193, 203] on div "Superior" at bounding box center [205, 201] width 66 height 7
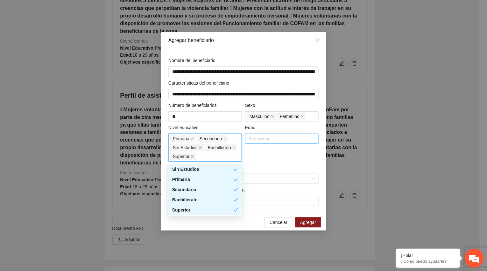
click at [262, 138] on div at bounding box center [282, 139] width 70 height 8
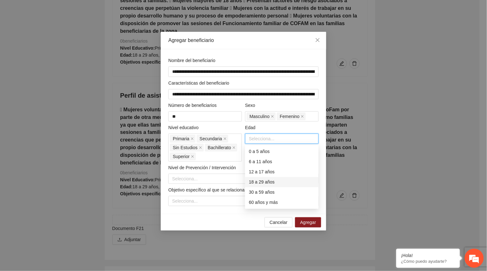
click at [269, 182] on div "18 a 29 años" at bounding box center [282, 182] width 66 height 7
click at [267, 192] on div "30 a 59 años" at bounding box center [282, 192] width 66 height 7
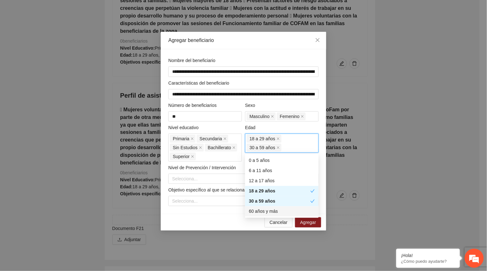
click at [266, 212] on div "60 años y más" at bounding box center [282, 211] width 66 height 7
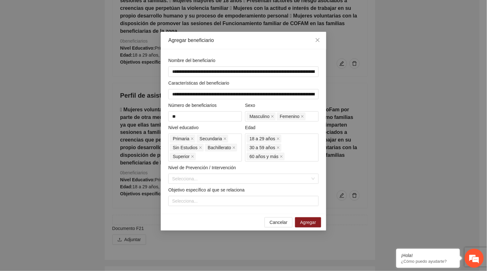
click at [203, 215] on div "Cancelar Agregar" at bounding box center [244, 222] width 166 height 17
click at [185, 220] on div "Cancelar Agregar" at bounding box center [244, 222] width 166 height 17
click at [198, 177] on input "search" at bounding box center [241, 179] width 138 height 10
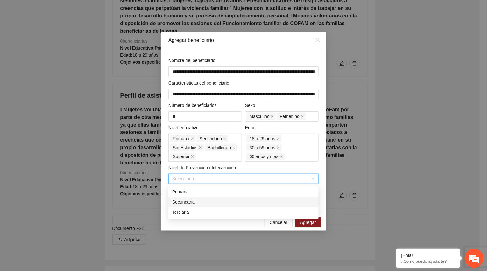
click at [182, 200] on div "Secundaria" at bounding box center [243, 202] width 143 height 7
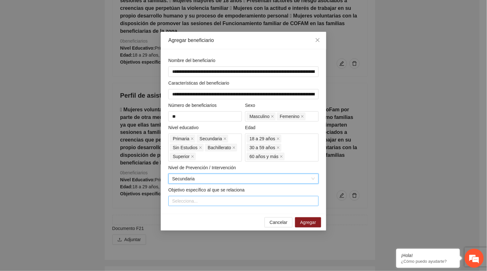
click at [191, 201] on div at bounding box center [243, 201] width 147 height 8
click at [193, 219] on div "Cancelar Agregar" at bounding box center [244, 222] width 166 height 17
click at [195, 201] on div at bounding box center [243, 201] width 147 height 8
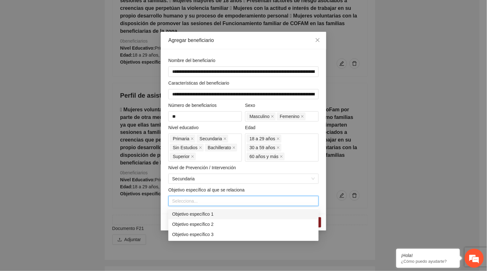
click at [191, 217] on div "Objetivo específico 1" at bounding box center [243, 214] width 143 height 7
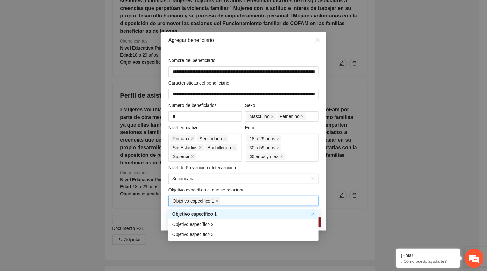
click at [283, 165] on div "Nivel de Prevención / Intervención" at bounding box center [243, 169] width 150 height 10
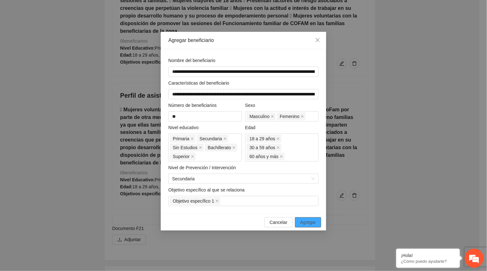
click at [314, 226] on span "Agregar" at bounding box center [308, 222] width 16 height 7
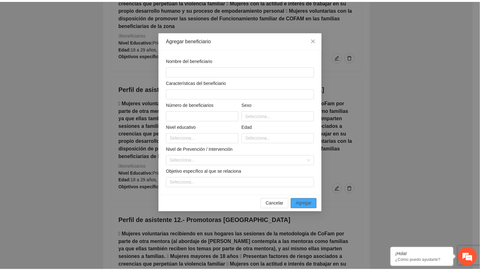
scroll to position [3154, 0]
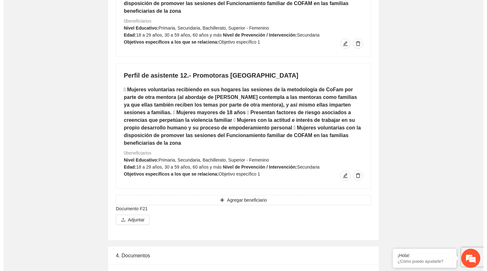
scroll to position [3337, 0]
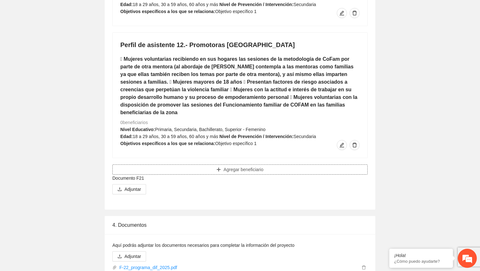
click at [297, 165] on button "Agregar beneficiario" at bounding box center [239, 170] width 255 height 10
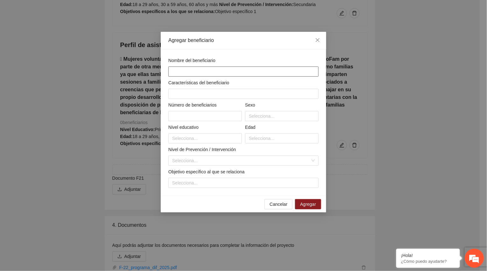
click at [209, 71] on input "text" at bounding box center [243, 72] width 150 height 10
paste input "**********"
type input "**********"
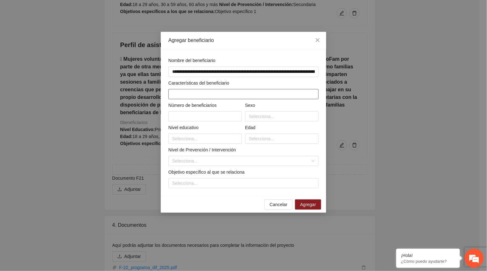
click at [200, 95] on input "text" at bounding box center [243, 94] width 150 height 10
click at [205, 97] on input "text" at bounding box center [243, 94] width 150 height 10
paste input "**********"
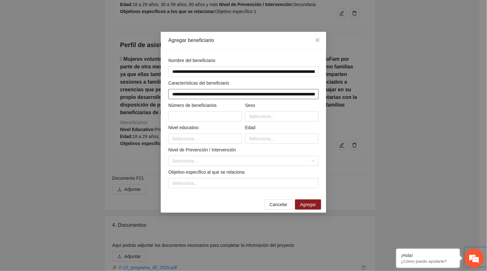
scroll to position [0, 797]
type input "**********"
click at [206, 117] on input "text" at bounding box center [205, 116] width 74 height 10
click at [195, 118] on input "text" at bounding box center [205, 116] width 74 height 10
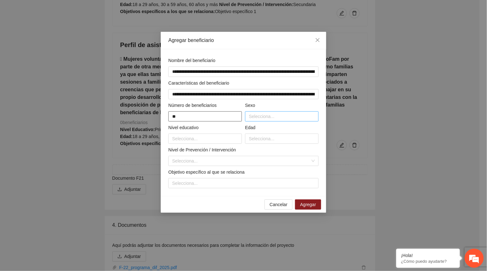
click at [263, 117] on div at bounding box center [282, 117] width 70 height 8
type input "**"
click at [263, 132] on div "Masculino" at bounding box center [282, 129] width 66 height 7
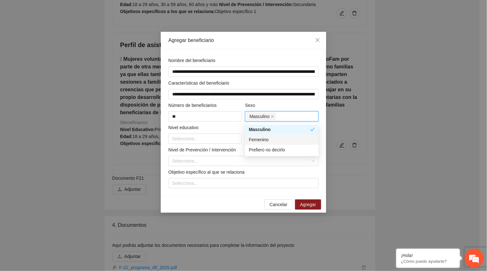
click at [264, 138] on div "Femenino" at bounding box center [282, 139] width 66 height 7
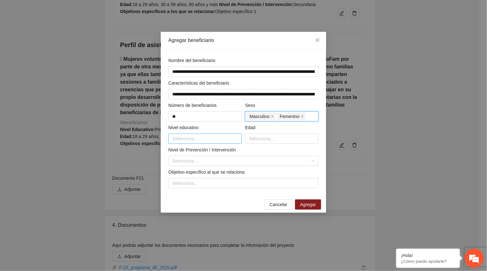
click at [198, 142] on div at bounding box center [205, 139] width 70 height 8
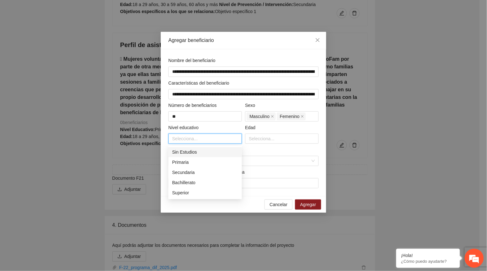
click at [190, 157] on div "Sin Estudios" at bounding box center [205, 152] width 74 height 10
click at [189, 163] on div "Primaria" at bounding box center [205, 162] width 66 height 7
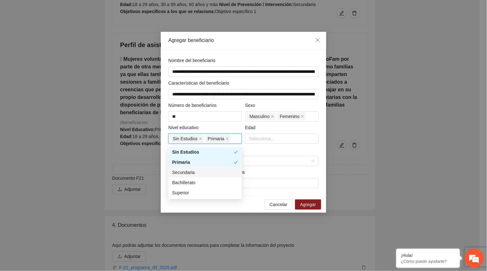
click at [189, 171] on div "Secundaria" at bounding box center [205, 172] width 66 height 7
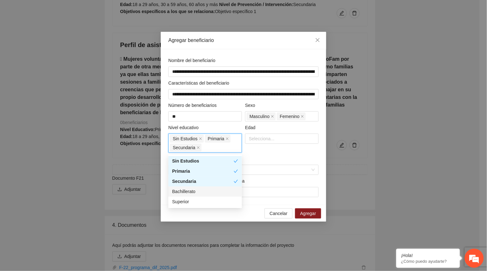
click at [186, 196] on div "Bachillerato" at bounding box center [205, 192] width 74 height 10
click at [180, 202] on div "Superior" at bounding box center [205, 201] width 66 height 7
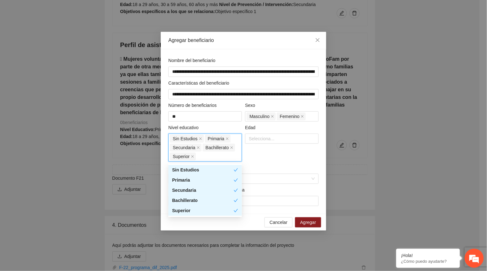
click at [262, 159] on div "Edad Selecciona..." at bounding box center [282, 143] width 77 height 38
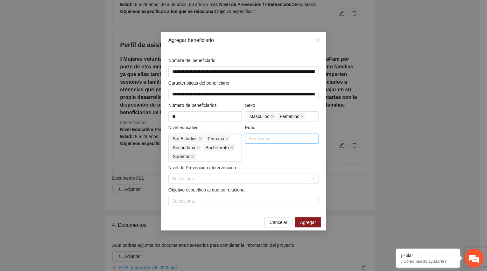
click at [270, 138] on div at bounding box center [282, 139] width 70 height 8
click at [267, 181] on div "18 a 29 años" at bounding box center [282, 182] width 66 height 7
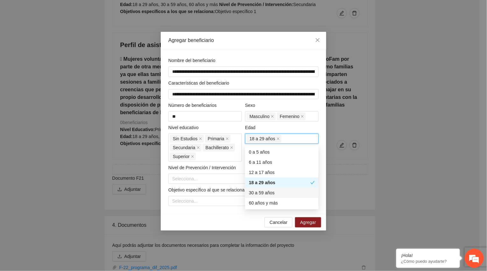
click at [266, 191] on div "30 a 59 años" at bounding box center [282, 192] width 66 height 7
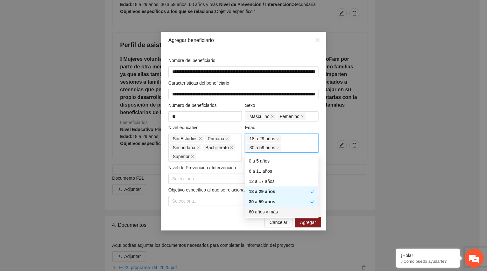
click at [265, 210] on div "60 años y más" at bounding box center [282, 211] width 66 height 7
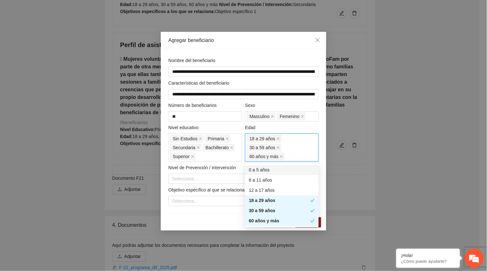
click at [315, 129] on div "Edad" at bounding box center [282, 129] width 74 height 10
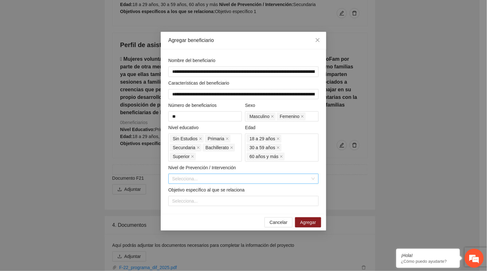
click at [214, 183] on input "search" at bounding box center [241, 179] width 138 height 10
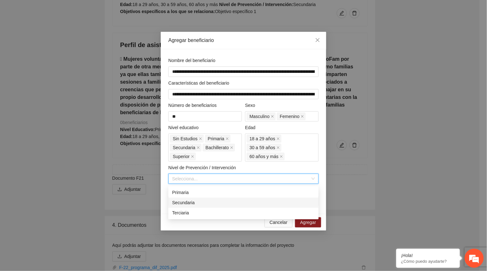
click at [208, 201] on div "Secundaria" at bounding box center [243, 202] width 143 height 7
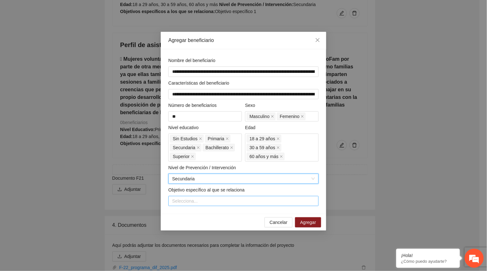
click at [208, 202] on div at bounding box center [243, 201] width 147 height 8
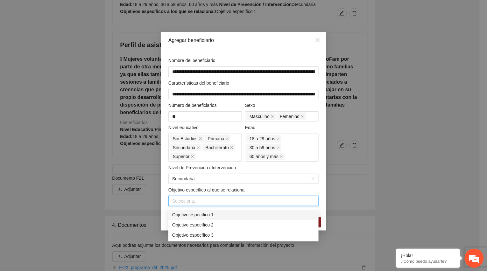
click at [203, 214] on div "Objetivo específico 1" at bounding box center [243, 214] width 143 height 7
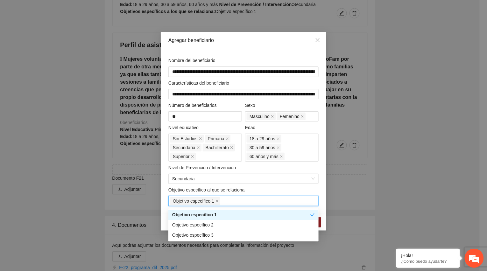
click at [291, 190] on div "Objetivo específico al que se relaciona" at bounding box center [243, 192] width 150 height 10
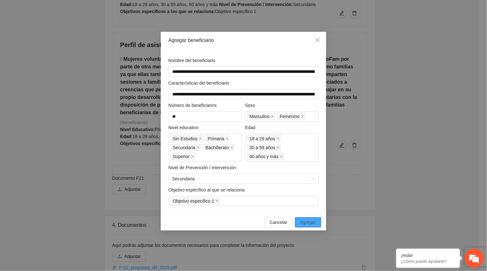
click at [311, 223] on span "Agregar" at bounding box center [308, 222] width 16 height 7
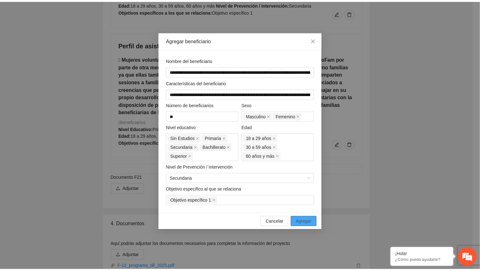
scroll to position [3330, 0]
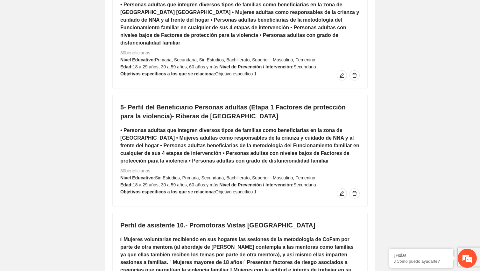
scroll to position [3014, 0]
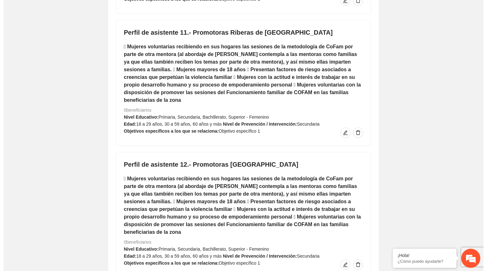
scroll to position [3360, 0]
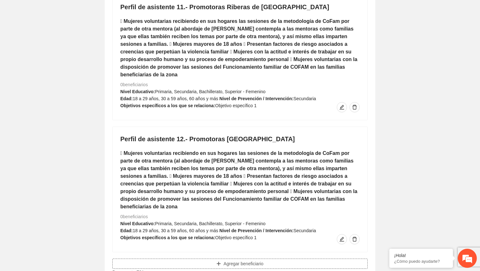
click at [297, 259] on button "Agregar beneficiario" at bounding box center [239, 264] width 255 height 10
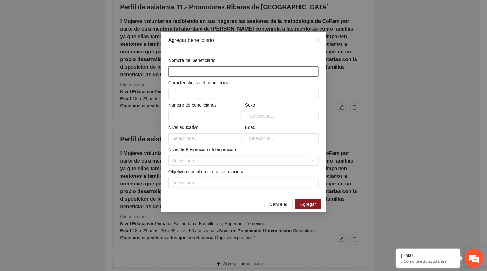
click at [228, 75] on input "text" at bounding box center [243, 72] width 150 height 10
paste input "**********"
type input "**********"
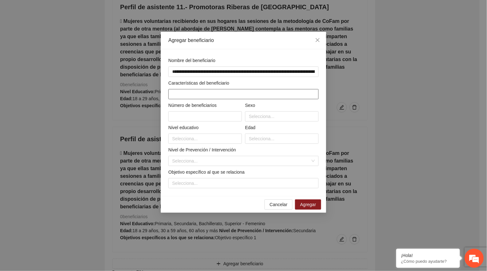
click at [187, 91] on input "text" at bounding box center [243, 94] width 150 height 10
paste input "**********"
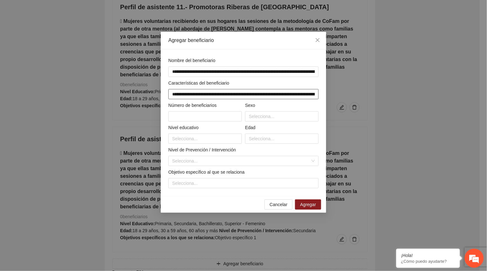
scroll to position [0, 777]
type input "**********"
click at [194, 117] on input "text" at bounding box center [205, 116] width 74 height 10
type input "**"
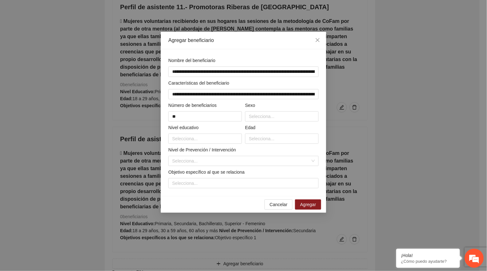
click at [222, 57] on div "Nombre del beneficiario" at bounding box center [243, 62] width 150 height 10
click at [255, 119] on div at bounding box center [282, 117] width 70 height 8
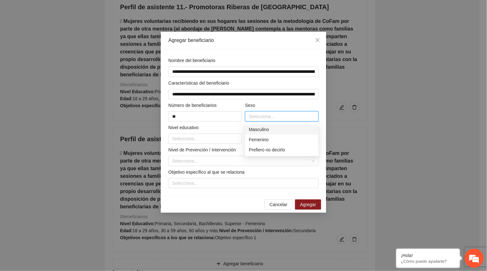
click at [264, 131] on div "Masculino" at bounding box center [282, 129] width 66 height 7
click at [264, 139] on div "Femenino" at bounding box center [282, 139] width 66 height 7
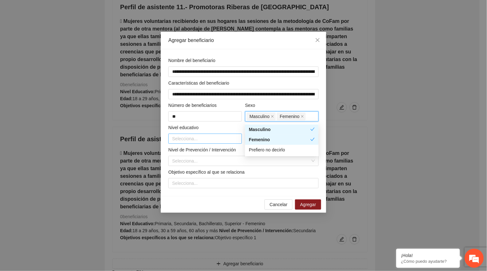
click at [195, 139] on div at bounding box center [205, 139] width 70 height 8
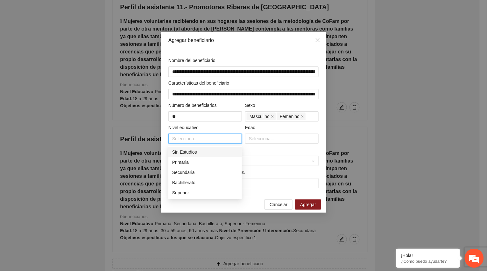
click at [195, 153] on div "Sin Estudios" at bounding box center [205, 152] width 66 height 7
click at [188, 162] on div "Primaria" at bounding box center [205, 162] width 66 height 7
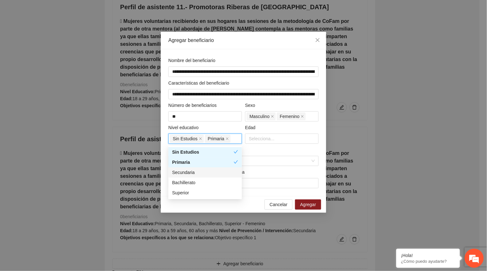
click at [187, 171] on div "Secundaria" at bounding box center [205, 172] width 66 height 7
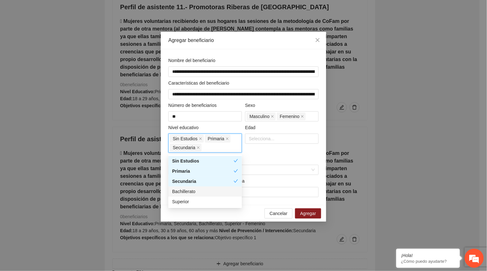
click at [186, 188] on div "Bachillerato" at bounding box center [205, 191] width 66 height 7
click at [184, 202] on div "Superior" at bounding box center [205, 201] width 66 height 7
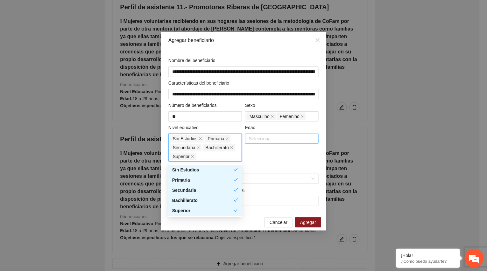
click at [267, 138] on div at bounding box center [282, 139] width 70 height 8
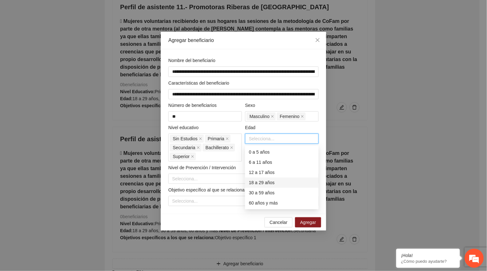
click at [266, 183] on div "18 a 29 años" at bounding box center [282, 182] width 66 height 7
click at [265, 190] on div "30 a 59 años" at bounding box center [282, 192] width 66 height 7
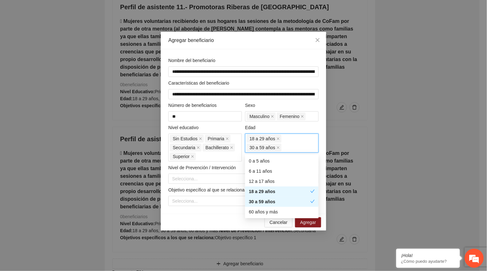
click at [265, 203] on div "30 a 59 años" at bounding box center [279, 201] width 61 height 7
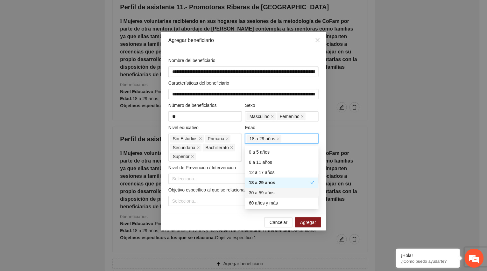
click at [259, 191] on div "30 a 59 años" at bounding box center [282, 192] width 66 height 7
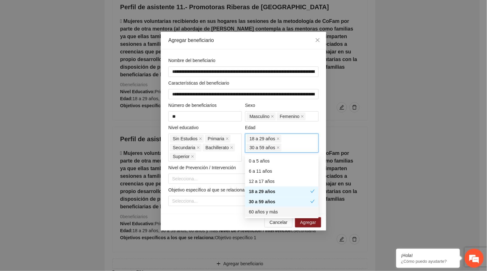
click at [258, 211] on div "60 años y más" at bounding box center [282, 211] width 66 height 7
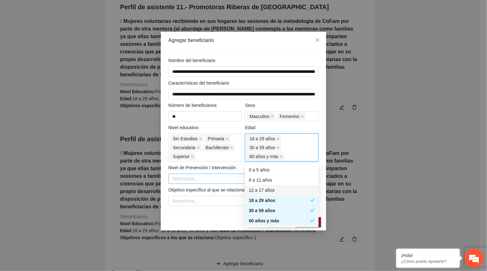
click at [216, 181] on input "search" at bounding box center [241, 179] width 138 height 10
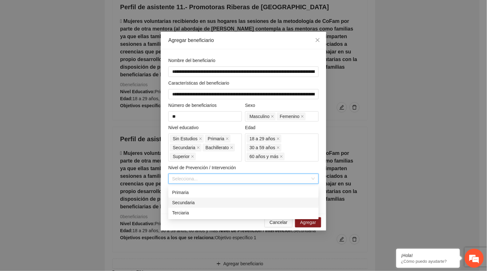
click at [197, 203] on div "Secundaria" at bounding box center [243, 202] width 143 height 7
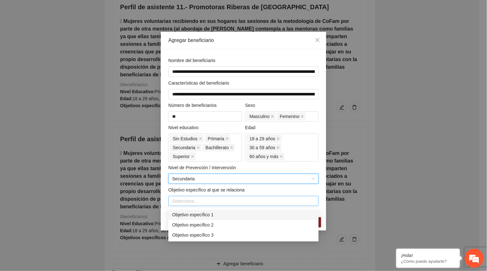
click at [196, 202] on div at bounding box center [243, 201] width 147 height 8
click at [196, 213] on div "Objetivo específico 1" at bounding box center [243, 214] width 143 height 7
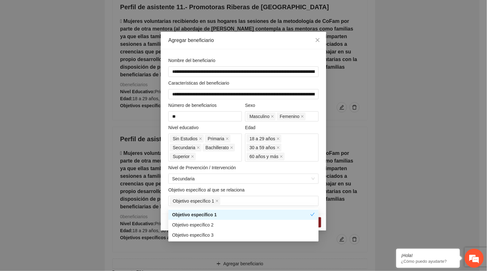
click at [284, 190] on div "Objetivo específico al que se relaciona" at bounding box center [243, 192] width 150 height 10
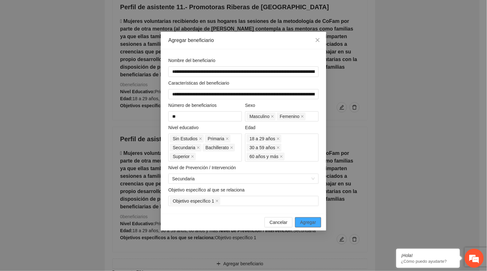
click at [312, 222] on span "Agregar" at bounding box center [308, 222] width 16 height 7
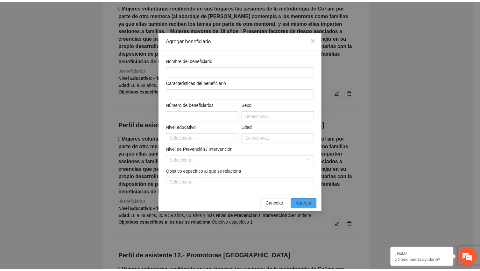
scroll to position [3354, 0]
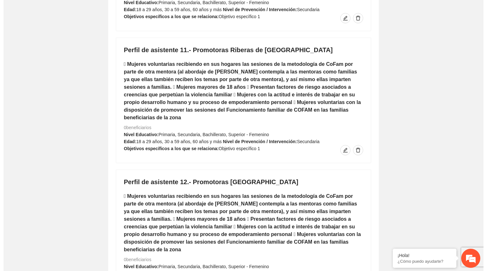
scroll to position [3662, 0]
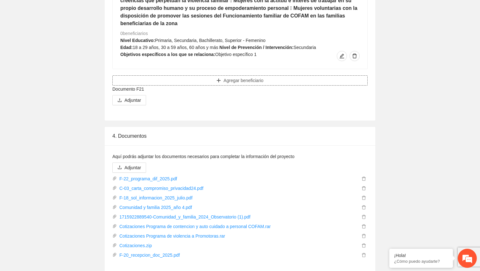
click at [266, 75] on button "Agregar beneficiario" at bounding box center [239, 80] width 255 height 10
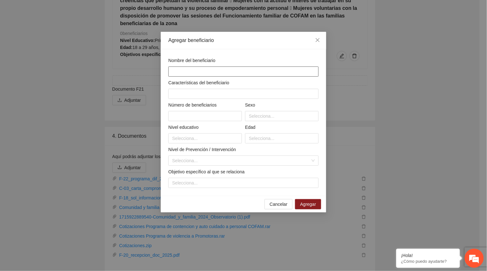
click at [213, 74] on input "text" at bounding box center [243, 72] width 150 height 10
paste input "**********"
type input "**********"
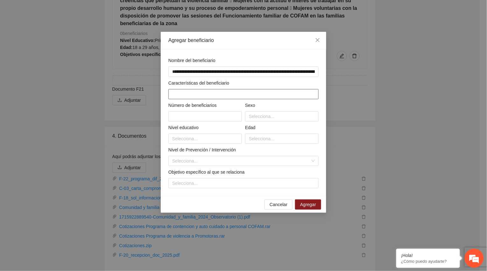
click at [212, 94] on input "text" at bounding box center [243, 94] width 150 height 10
click at [200, 109] on label "Número de beneficiarios" at bounding box center [192, 105] width 48 height 7
click at [198, 100] on div "**********" at bounding box center [243, 122] width 153 height 131
click at [201, 72] on input "**********" at bounding box center [243, 72] width 150 height 11
click at [189, 91] on input "text" at bounding box center [243, 94] width 150 height 10
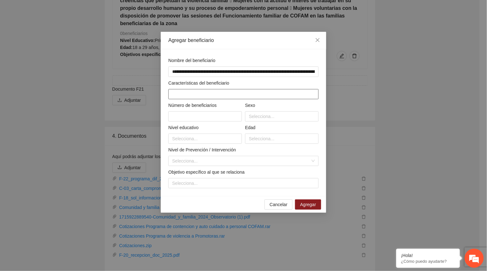
paste input "**********"
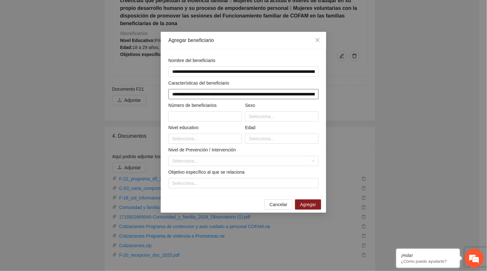
scroll to position [0, 816]
type input "**********"
click at [187, 117] on input "text" at bounding box center [205, 116] width 74 height 10
click at [269, 118] on div at bounding box center [282, 117] width 70 height 8
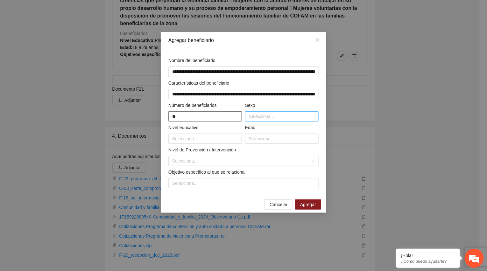
type input "**"
click at [254, 131] on div "Masculino" at bounding box center [282, 129] width 66 height 7
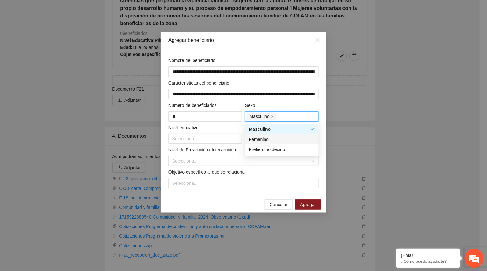
click at [254, 139] on div "Femenino" at bounding box center [282, 139] width 66 height 7
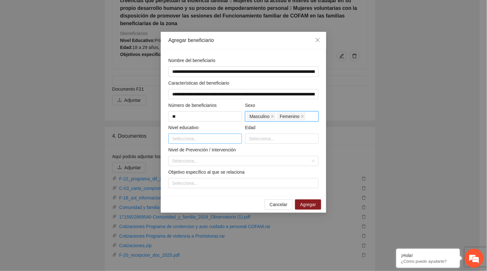
click at [210, 143] on div at bounding box center [205, 139] width 70 height 8
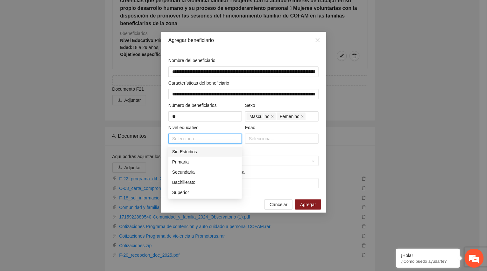
click at [192, 153] on div "Sin Estudios" at bounding box center [205, 151] width 66 height 7
click at [190, 162] on div "Primaria" at bounding box center [205, 162] width 66 height 7
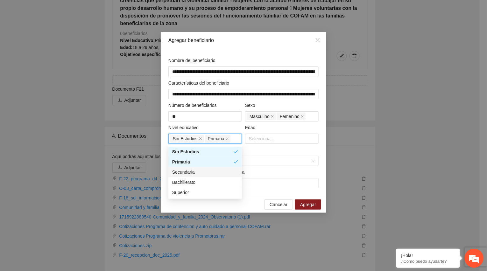
click at [190, 173] on div "Secundaria" at bounding box center [205, 172] width 66 height 7
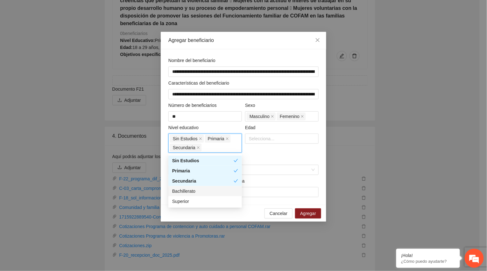
click at [188, 194] on div "Bachillerato" at bounding box center [205, 191] width 66 height 7
click at [187, 201] on div "Superior" at bounding box center [205, 201] width 66 height 7
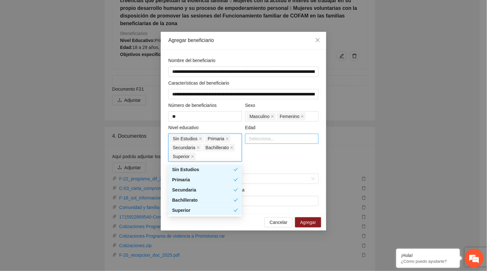
click at [265, 139] on div at bounding box center [282, 139] width 70 height 8
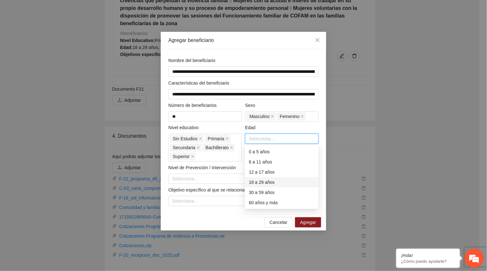
click at [265, 182] on div "18 a 29 años" at bounding box center [282, 182] width 66 height 7
click at [263, 192] on div "30 a 59 años" at bounding box center [282, 192] width 66 height 7
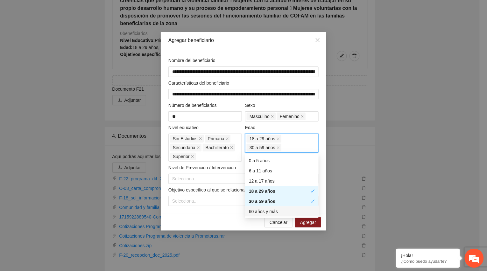
click at [262, 213] on div "60 años y más" at bounding box center [282, 211] width 66 height 7
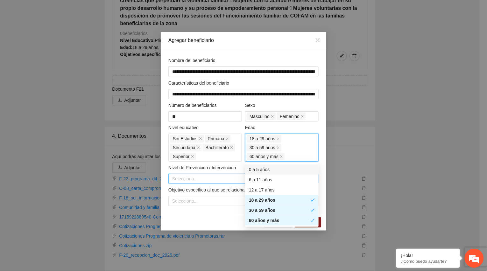
click at [198, 181] on input "search" at bounding box center [241, 179] width 138 height 10
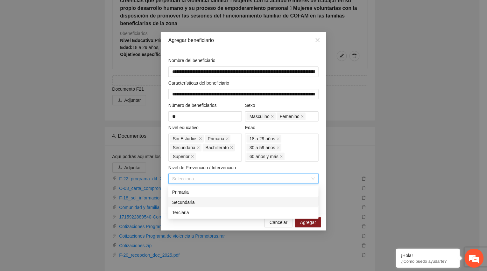
click at [186, 202] on div "Secundaria" at bounding box center [243, 202] width 143 height 7
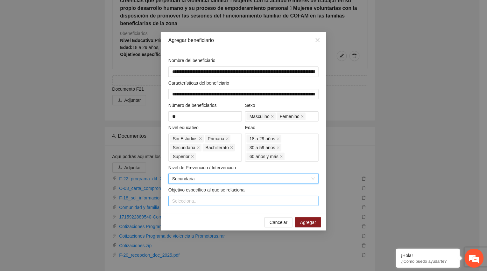
click at [181, 203] on div at bounding box center [243, 201] width 147 height 8
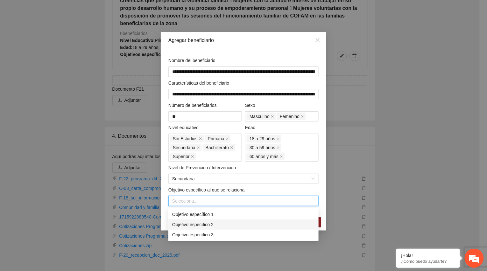
click at [201, 223] on div "Objetivo específico 2" at bounding box center [243, 224] width 143 height 7
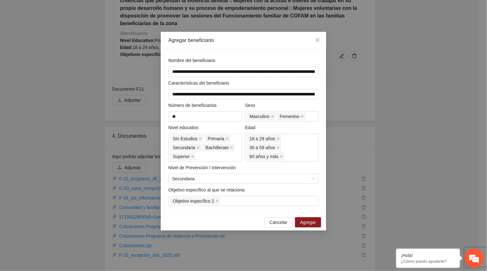
click at [320, 193] on div "Objetivo específico al que se relaciona Objetivo específico 2" at bounding box center [243, 197] width 153 height 20
click at [316, 223] on button "Agregar" at bounding box center [308, 222] width 26 height 10
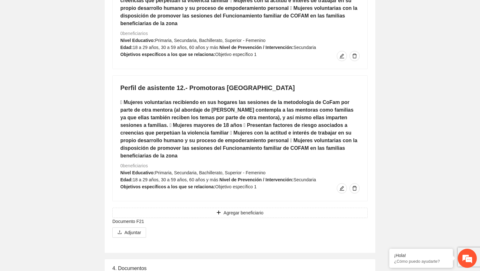
click at [143, 99] on h5 " Mujeres voluntarias recibiendo en sus hogares las sesiones de la metodología …" at bounding box center [239, 129] width 239 height 61
click at [264, 208] on button "Agregar beneficiario" at bounding box center [239, 213] width 255 height 10
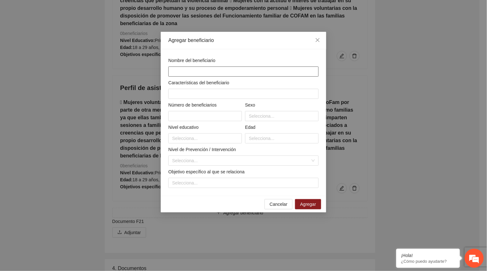
click at [235, 74] on input "text" at bounding box center [243, 72] width 150 height 10
paste input "**********"
click at [233, 90] on input "text" at bounding box center [243, 94] width 150 height 10
click at [193, 94] on input "text" at bounding box center [243, 94] width 150 height 10
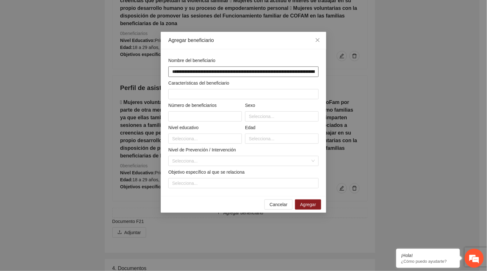
scroll to position [0, 54]
drag, startPoint x: 170, startPoint y: 72, endPoint x: 377, endPoint y: 85, distance: 207.6
click at [358, 85] on div "**********" at bounding box center [243, 135] width 487 height 271
paste input "********"
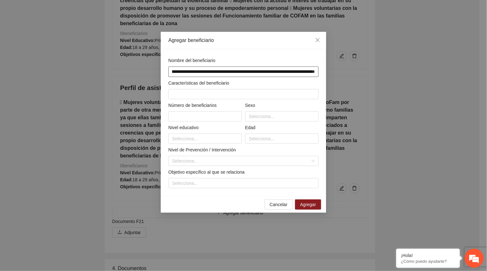
type input "**********"
click at [220, 95] on input "text" at bounding box center [243, 94] width 150 height 10
paste input "**********"
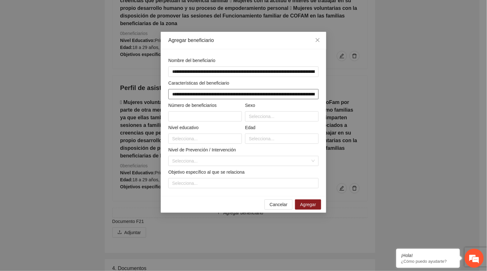
scroll to position [0, 826]
type input "**********"
click at [204, 121] on input "text" at bounding box center [205, 116] width 74 height 10
click at [276, 118] on div at bounding box center [282, 117] width 70 height 8
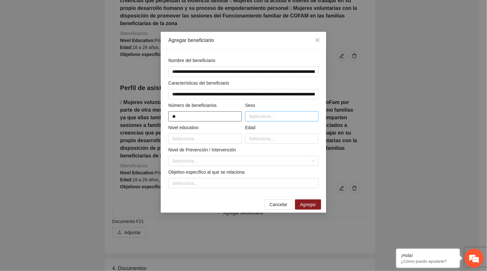
type input "**"
click at [267, 131] on div "Masculino" at bounding box center [282, 129] width 66 height 7
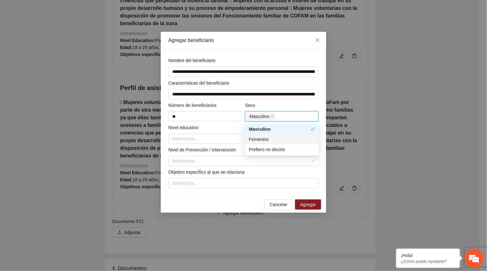
click at [267, 140] on div "Femenino" at bounding box center [282, 139] width 66 height 7
click at [207, 142] on div at bounding box center [205, 139] width 70 height 8
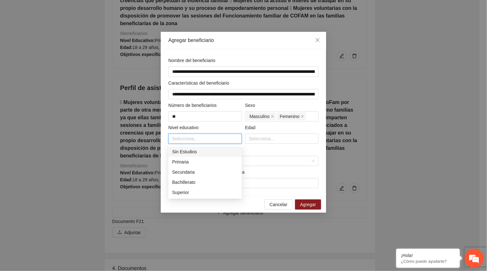
click at [194, 154] on div "Sin Estudios" at bounding box center [205, 151] width 66 height 7
click at [192, 162] on div "Primaria" at bounding box center [205, 162] width 66 height 7
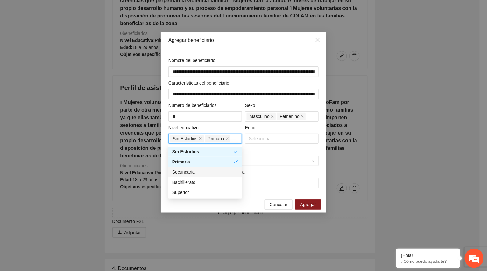
click at [192, 171] on div "Secundaria" at bounding box center [205, 172] width 66 height 7
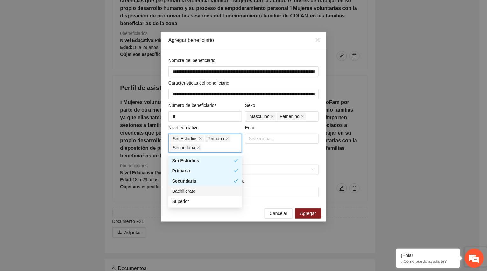
click at [189, 191] on div "Bachillerato" at bounding box center [205, 191] width 66 height 7
click at [187, 203] on div "Superior" at bounding box center [205, 201] width 66 height 7
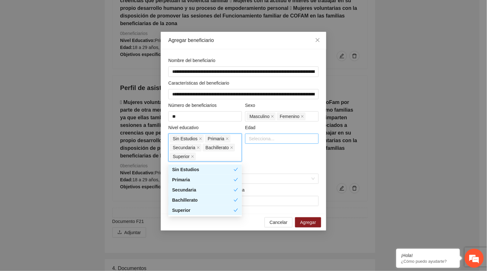
click at [288, 141] on div at bounding box center [282, 139] width 70 height 8
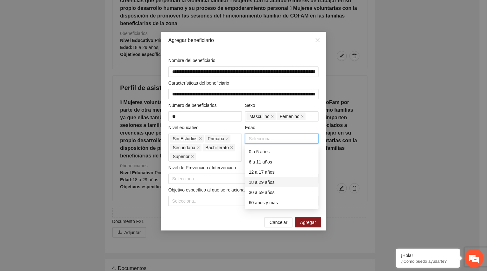
click at [272, 182] on div "18 a 29 años" at bounding box center [282, 182] width 66 height 7
click at [270, 191] on div "30 a 59 años" at bounding box center [282, 192] width 66 height 7
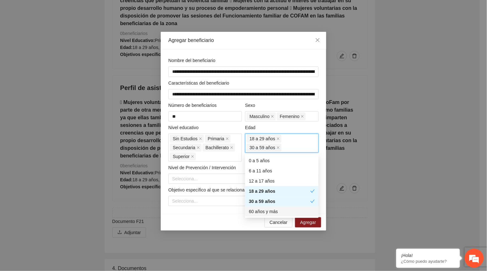
click at [269, 210] on div "60 años y más" at bounding box center [282, 211] width 66 height 7
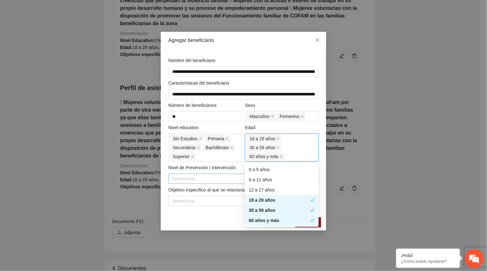
click at [215, 180] on input "search" at bounding box center [241, 179] width 138 height 10
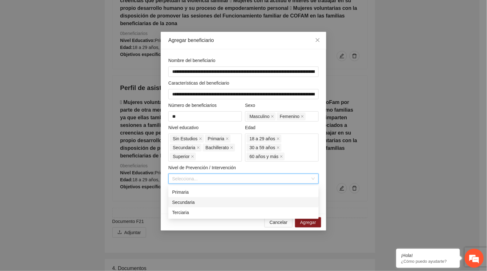
click at [190, 199] on div "Secundaria" at bounding box center [243, 202] width 143 height 7
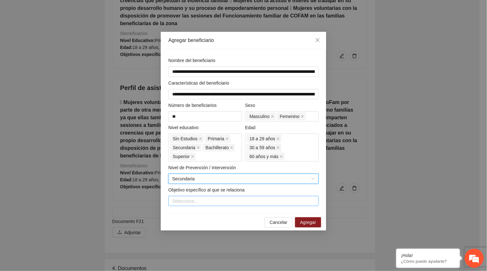
click at [200, 203] on div at bounding box center [243, 201] width 147 height 8
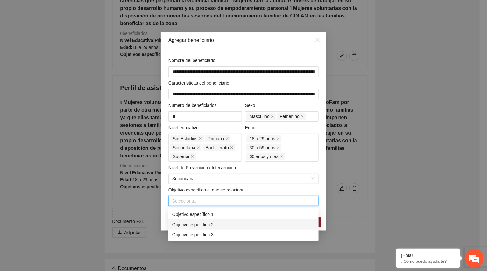
click at [206, 225] on div "Objetivo específico 2" at bounding box center [243, 224] width 143 height 7
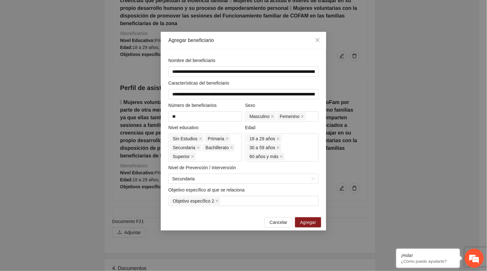
click at [321, 221] on div "Cancelar Agregar" at bounding box center [244, 222] width 166 height 17
click at [318, 221] on button "Agregar" at bounding box center [308, 222] width 26 height 10
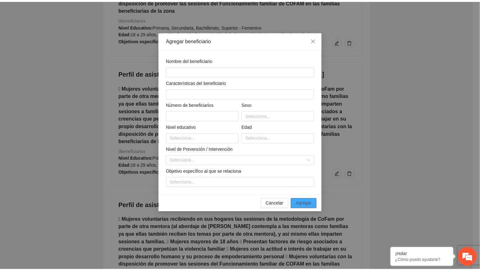
scroll to position [3649, 0]
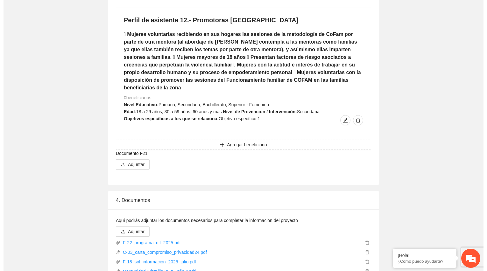
scroll to position [3862, 0]
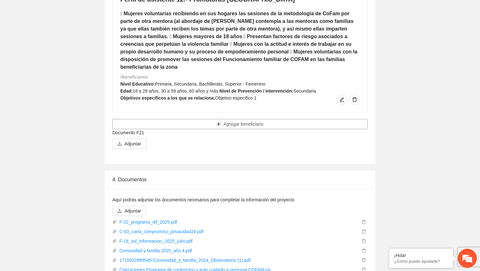
click at [325, 119] on button "Agregar beneficiario" at bounding box center [239, 124] width 255 height 10
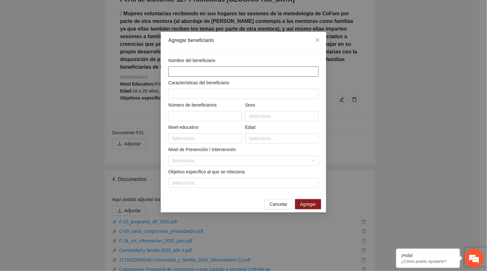
click at [249, 72] on input "text" at bounding box center [243, 72] width 150 height 10
paste input "**********"
type input "**********"
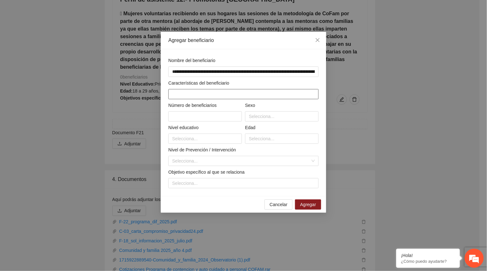
click at [202, 95] on input "text" at bounding box center [243, 94] width 150 height 10
click at [204, 95] on input "text" at bounding box center [243, 94] width 150 height 10
paste input "**********"
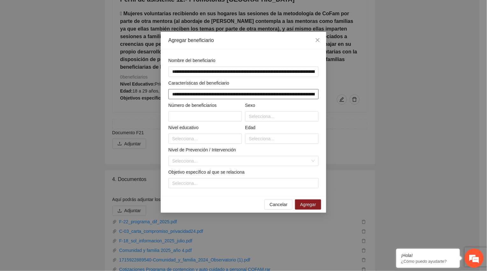
scroll to position [0, 807]
type input "**********"
click at [204, 114] on input "text" at bounding box center [205, 116] width 74 height 10
click at [267, 121] on div "Selecciona..." at bounding box center [282, 116] width 74 height 10
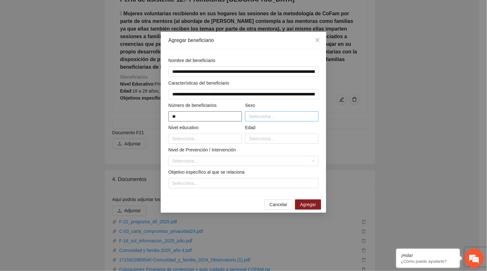
type input "**"
click at [263, 131] on div "Masculino" at bounding box center [282, 129] width 66 height 7
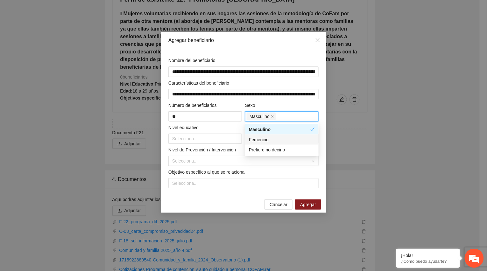
click at [260, 141] on div "Femenino" at bounding box center [282, 139] width 66 height 7
click at [207, 139] on div at bounding box center [205, 139] width 70 height 8
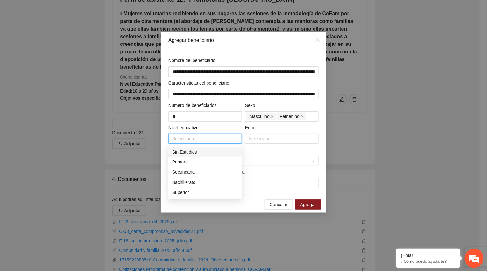
click at [199, 150] on div "Sin Estudios" at bounding box center [205, 152] width 66 height 7
click at [192, 161] on div "Primaria" at bounding box center [205, 162] width 66 height 7
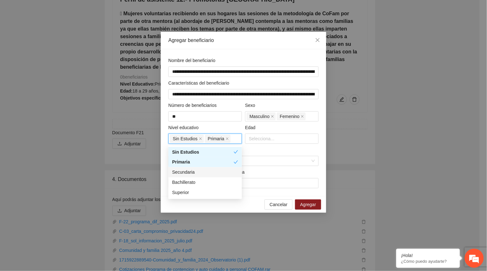
click at [191, 170] on div "Secundaria" at bounding box center [205, 172] width 66 height 7
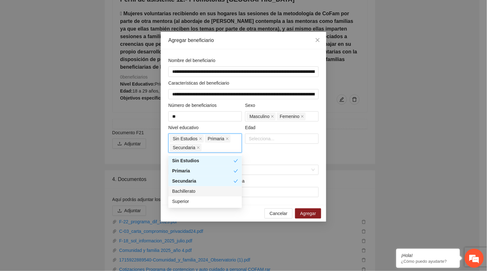
click at [187, 192] on div "Bachillerato" at bounding box center [205, 191] width 66 height 7
click at [185, 203] on div "Superior" at bounding box center [205, 201] width 66 height 7
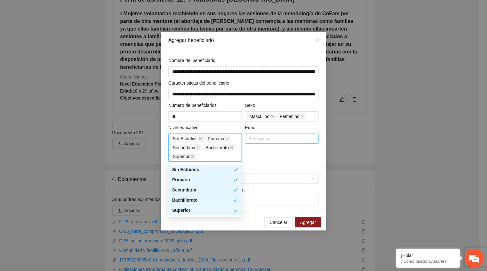
click at [282, 138] on div at bounding box center [282, 139] width 70 height 8
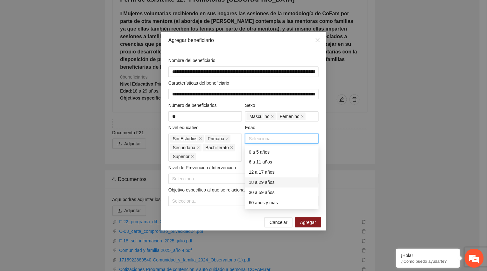
click at [272, 180] on div "18 a 29 años" at bounding box center [282, 182] width 66 height 7
click at [269, 192] on div "30 a 59 años" at bounding box center [282, 192] width 66 height 7
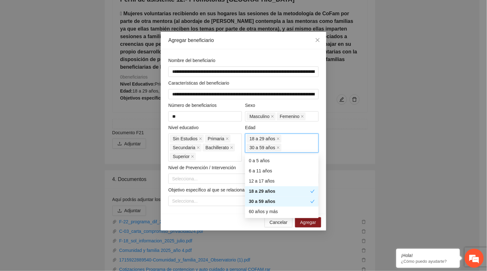
click at [266, 202] on div "30 a 59 años" at bounding box center [279, 201] width 61 height 7
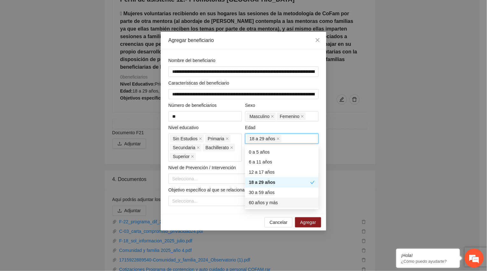
click at [266, 202] on div "60 años y más" at bounding box center [282, 203] width 66 height 7
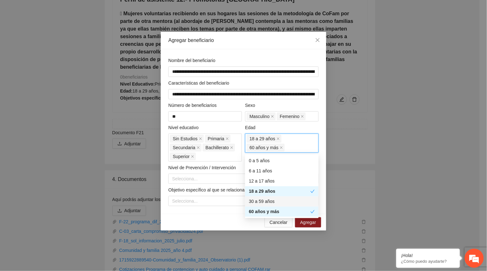
click at [264, 201] on div "30 a 59 años" at bounding box center [282, 201] width 66 height 7
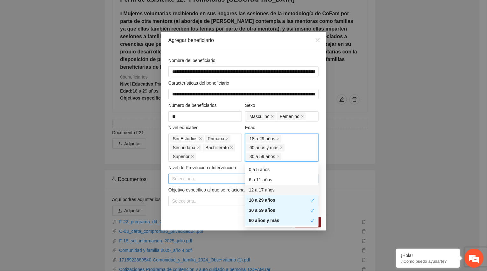
click at [190, 182] on input "search" at bounding box center [241, 179] width 138 height 10
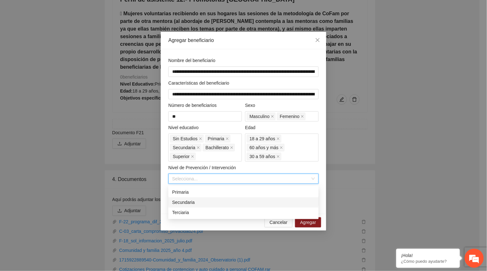
click at [185, 204] on div "Secundaria" at bounding box center [243, 202] width 143 height 7
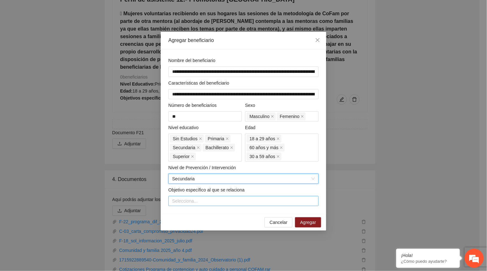
click at [191, 199] on div at bounding box center [243, 201] width 147 height 8
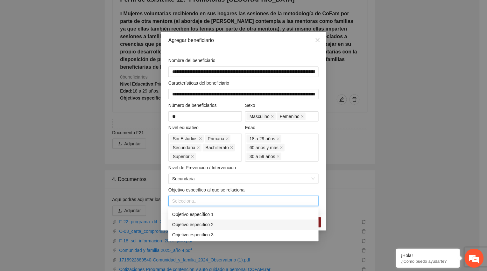
click at [204, 224] on div "Objetivo específico 2" at bounding box center [243, 225] width 143 height 7
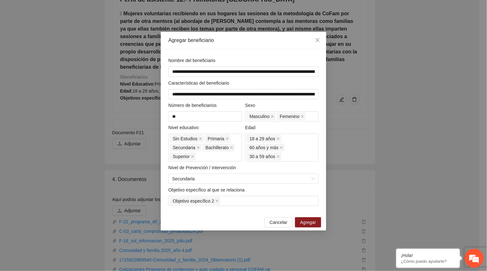
click at [321, 185] on div "**********" at bounding box center [244, 131] width 166 height 165
click at [311, 221] on span "Agregar" at bounding box center [308, 222] width 16 height 7
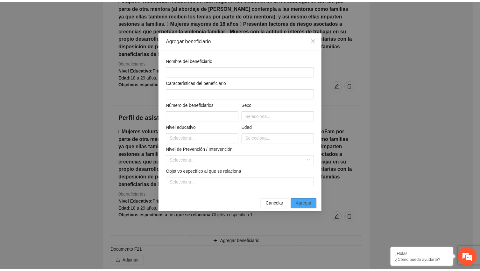
scroll to position [3856, 0]
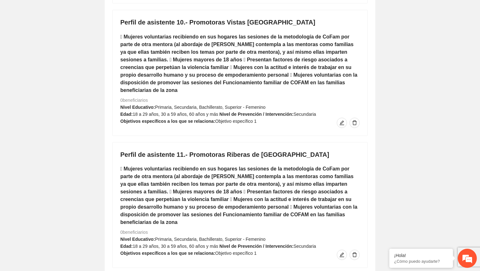
scroll to position [3700, 0]
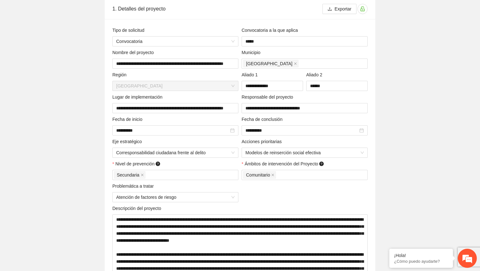
scroll to position [0, 0]
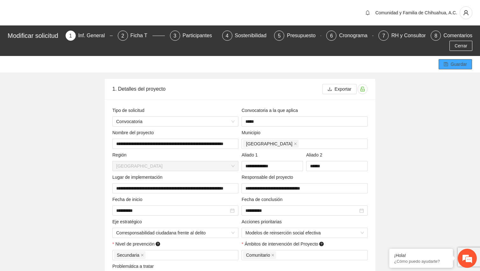
click at [358, 62] on span "Guardar" at bounding box center [459, 64] width 16 height 7
click at [358, 63] on span "Guardar" at bounding box center [459, 64] width 16 height 7
click at [358, 44] on span "Cerrar" at bounding box center [461, 45] width 13 height 7
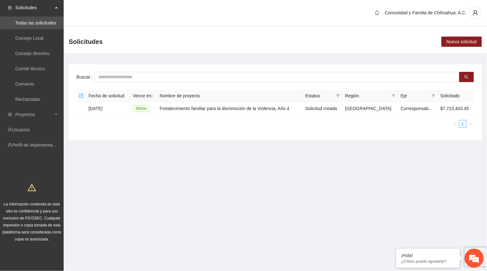
click at [304, 31] on div "Solicitudes Nueva solicitud" at bounding box center [275, 41] width 423 height 23
click at [358, 13] on span "user" at bounding box center [476, 13] width 12 height 6
click at [358, 35] on span "Cerrar sesión" at bounding box center [459, 36] width 40 height 7
